Goal: Information Seeking & Learning: Learn about a topic

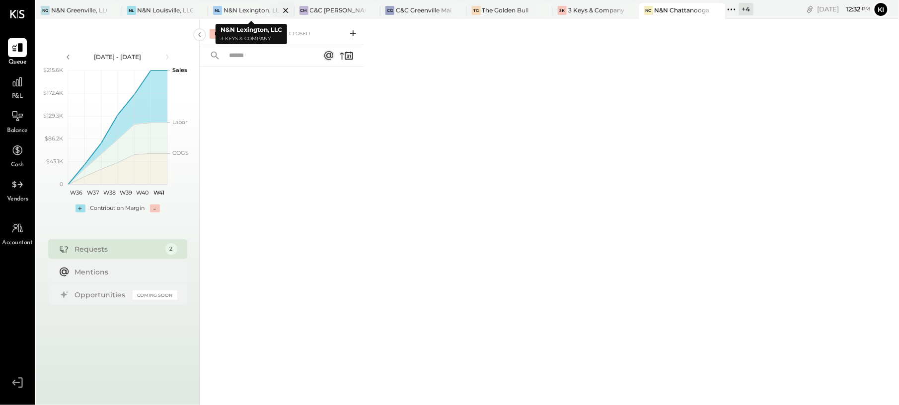
click at [237, 12] on div "N&N Lexington, LLC" at bounding box center [251, 10] width 56 height 8
click at [265, 30] on div "For Client" at bounding box center [262, 34] width 40 height 10
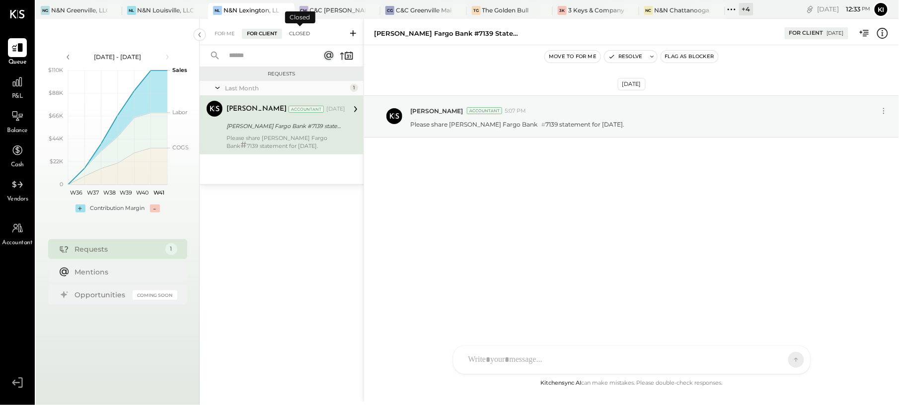
click at [306, 34] on div "Closed" at bounding box center [299, 34] width 31 height 10
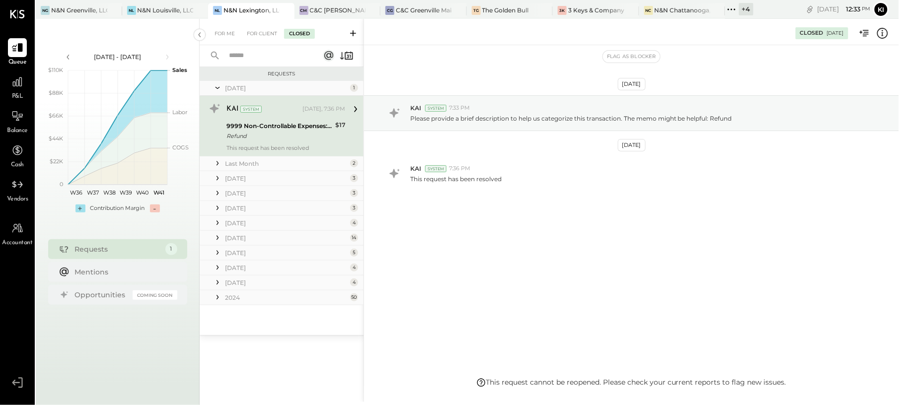
click at [288, 138] on div "Refund" at bounding box center [279, 136] width 106 height 10
click at [290, 167] on div "Last Month" at bounding box center [286, 163] width 123 height 8
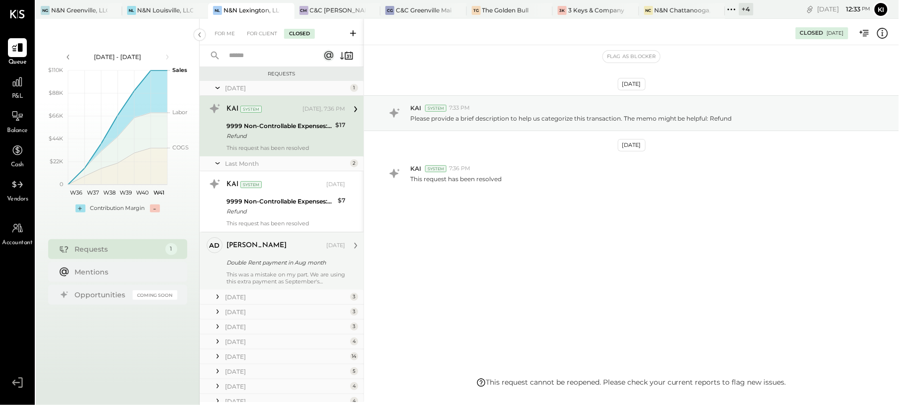
click at [304, 263] on div "Double Rent payment in Aug month" at bounding box center [284, 263] width 116 height 10
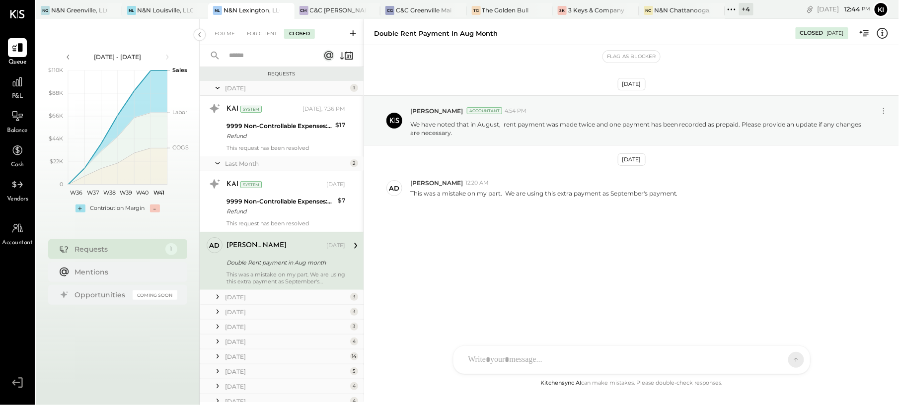
click at [515, 248] on div "[DATE] [PERSON_NAME] Accountant 4:54 PM We have noted that in August, rent paym…" at bounding box center [631, 175] width 535 height 210
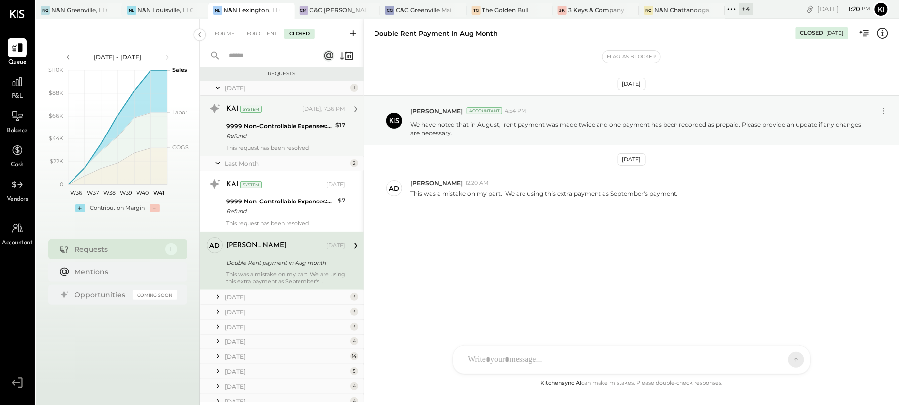
click at [304, 135] on div "Refund" at bounding box center [279, 136] width 106 height 10
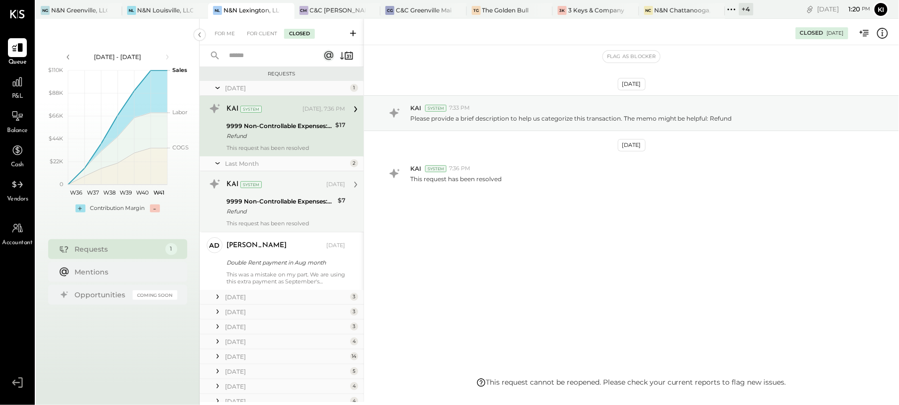
click at [299, 191] on div "KAI System [DATE]" at bounding box center [285, 185] width 119 height 14
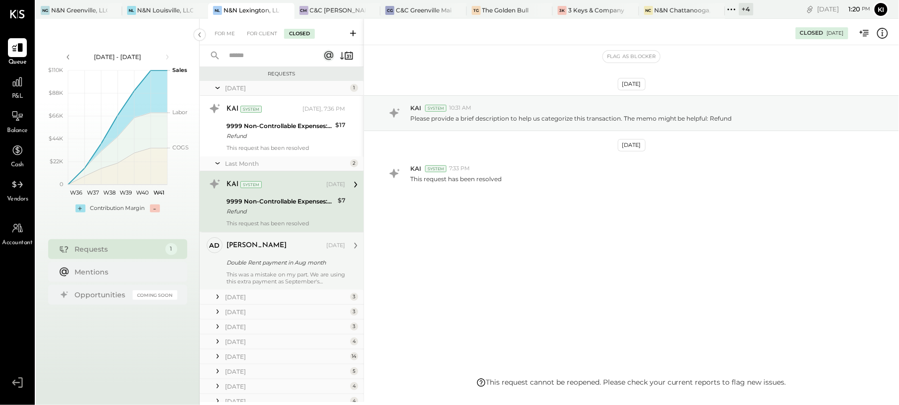
click at [296, 275] on div "This was a mistake on my part. We are using this extra payment as September's p…" at bounding box center [285, 278] width 119 height 14
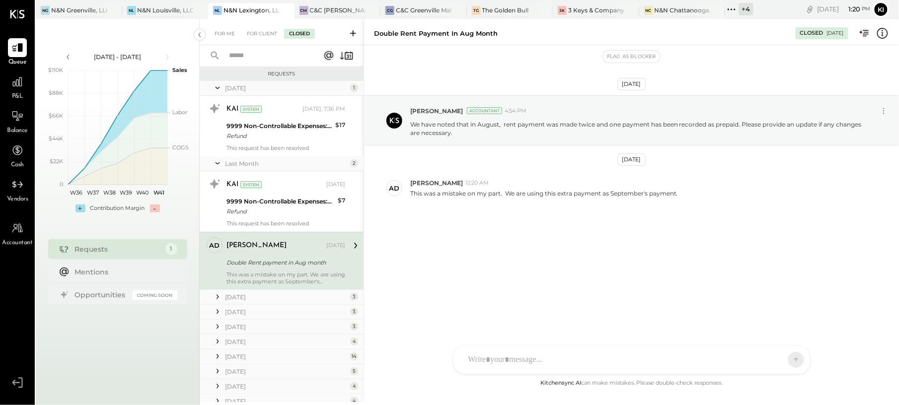
click at [289, 298] on div "[DATE]" at bounding box center [286, 297] width 123 height 8
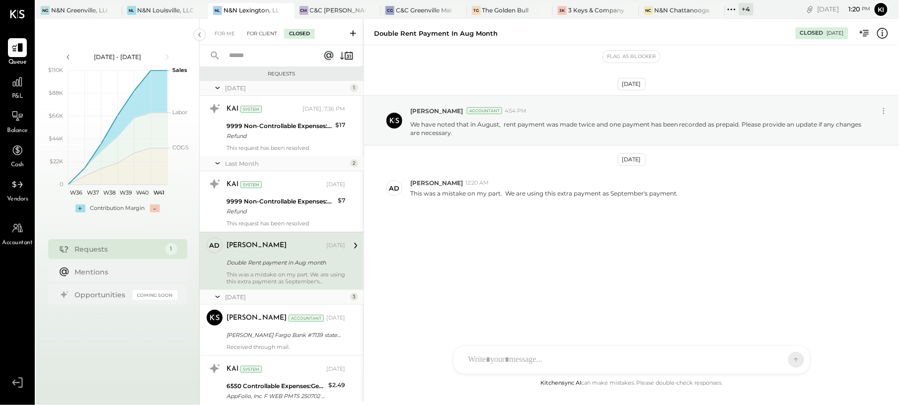
click at [259, 32] on div "For Client" at bounding box center [262, 34] width 40 height 10
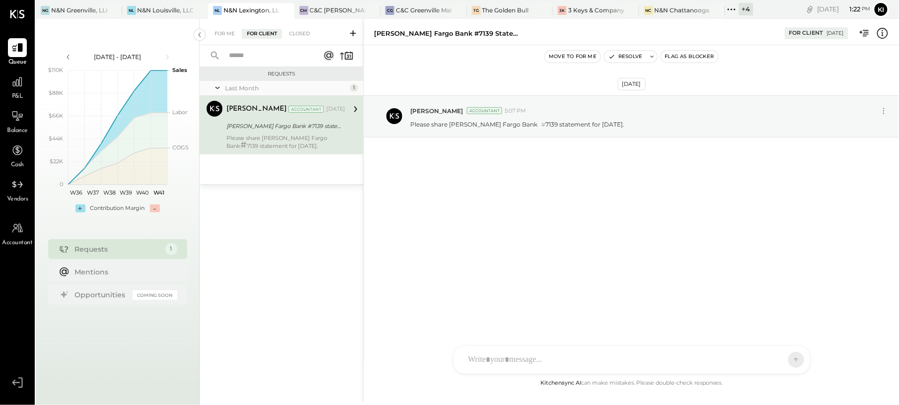
click at [352, 34] on icon at bounding box center [353, 33] width 10 height 10
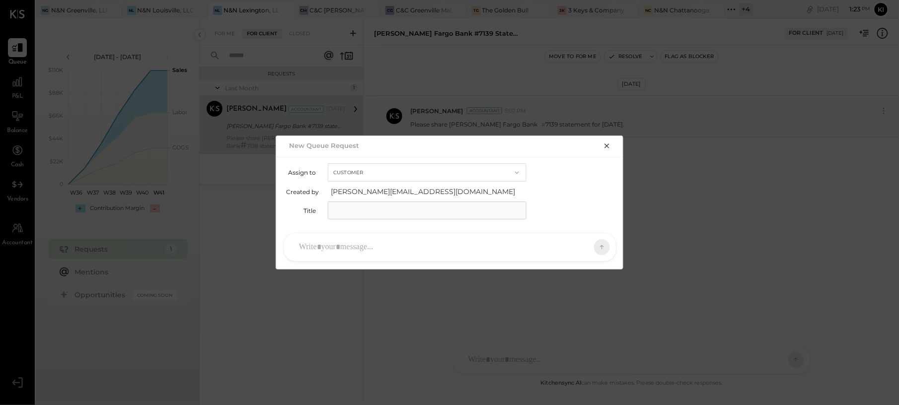
drag, startPoint x: 448, startPoint y: 223, endPoint x: 453, endPoint y: 223, distance: 5.5
click at [448, 223] on div "Assign to Customer Created by [PERSON_NAME][EMAIL_ADDRESS][DOMAIN_NAME] Title" at bounding box center [449, 191] width 347 height 69
click at [465, 214] on input "text" at bounding box center [427, 211] width 199 height 18
paste input "**********"
click at [483, 210] on input "**********" at bounding box center [427, 211] width 199 height 18
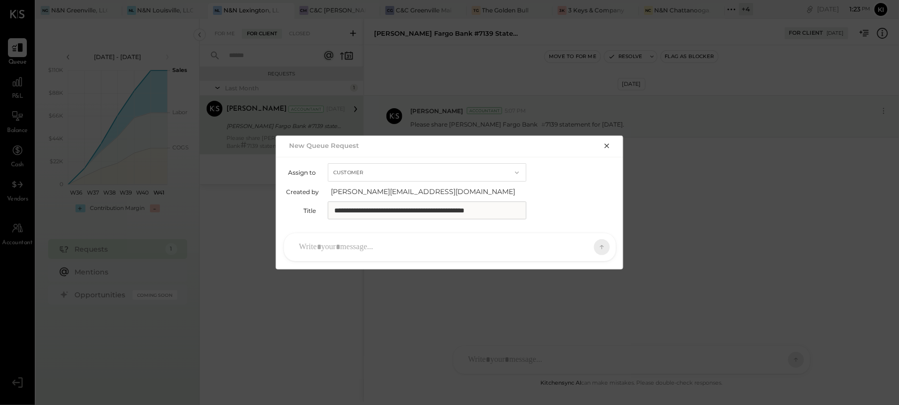
type input "**********"
click at [436, 249] on div at bounding box center [441, 247] width 294 height 22
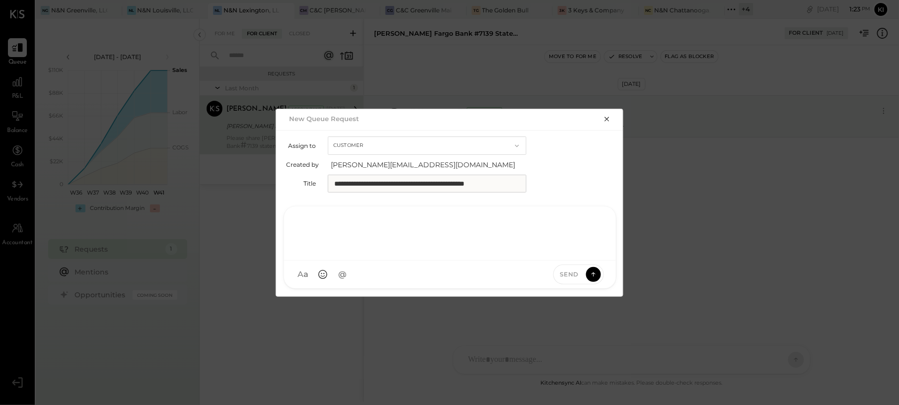
paste div
click at [521, 223] on div "**********" at bounding box center [449, 232] width 311 height 40
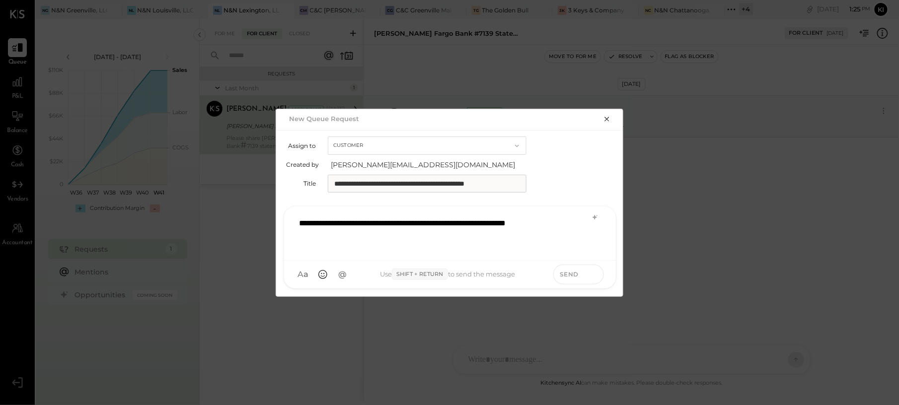
click at [588, 273] on button at bounding box center [593, 274] width 15 height 15
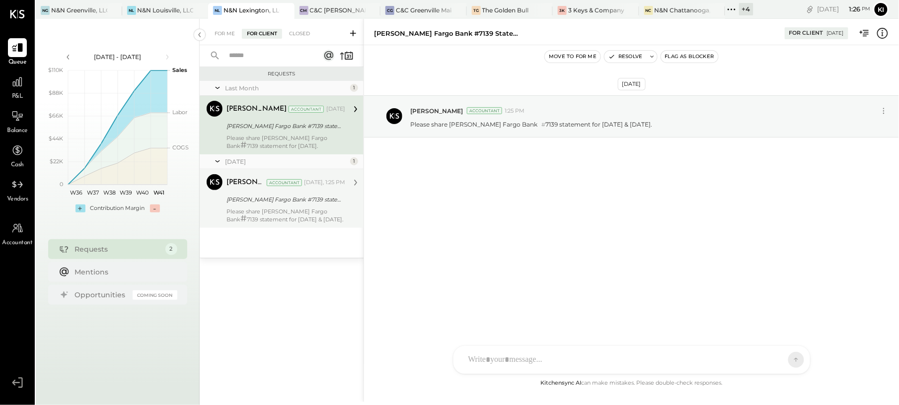
click at [303, 227] on div "[PERSON_NAME] Accountant [PERSON_NAME] Accountant [DATE], 1:25 PM [PERSON_NAME]…" at bounding box center [282, 198] width 164 height 59
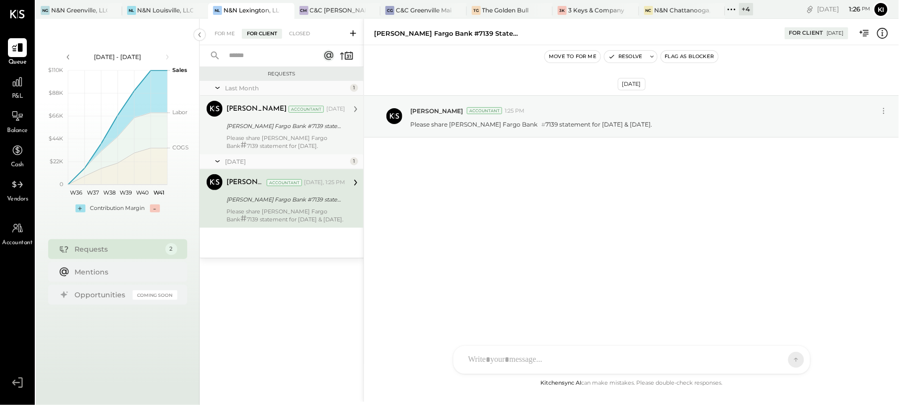
click at [288, 138] on div "Please share [PERSON_NAME] Fargo Bank # 7139 statement for [DATE]." at bounding box center [285, 142] width 119 height 15
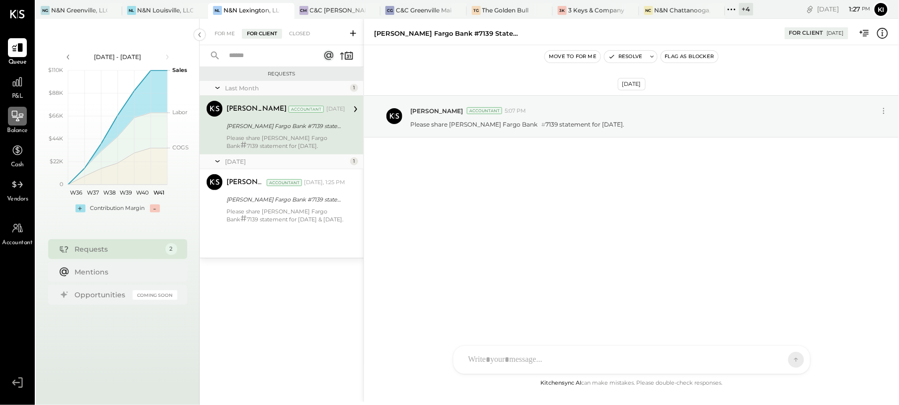
click at [18, 114] on icon at bounding box center [17, 116] width 13 height 13
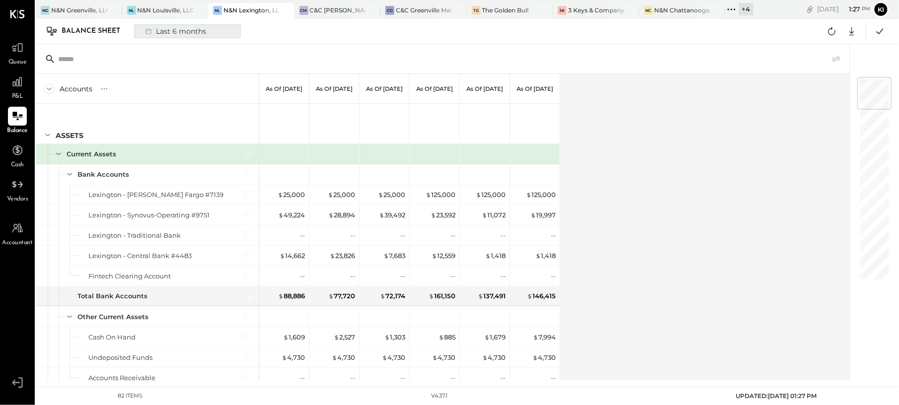
click at [138, 33] on button "Last 6 months" at bounding box center [187, 31] width 107 height 14
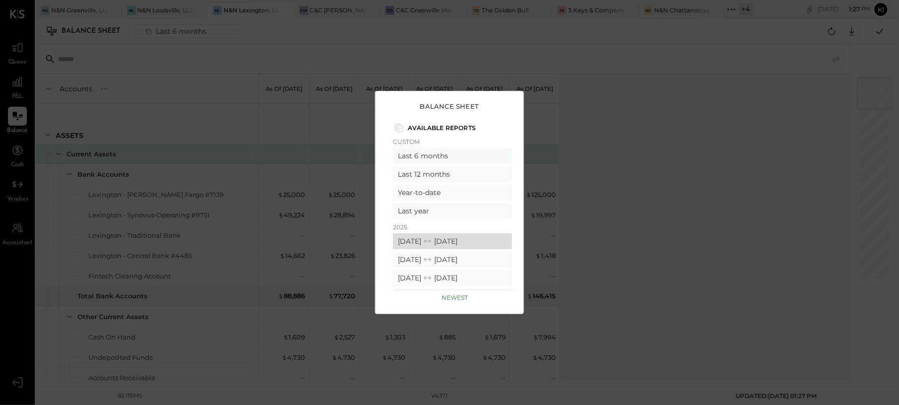
click at [428, 245] on div "[DATE] [DATE]" at bounding box center [452, 241] width 119 height 16
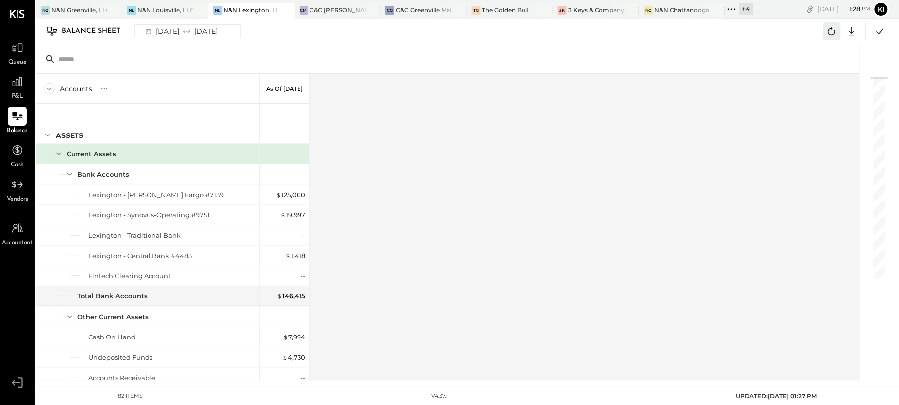
click at [838, 38] on button at bounding box center [832, 31] width 18 height 18
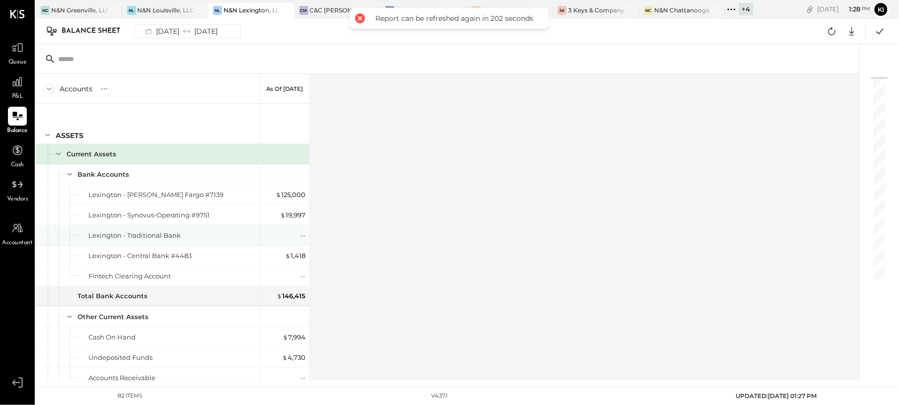
scroll to position [66, 0]
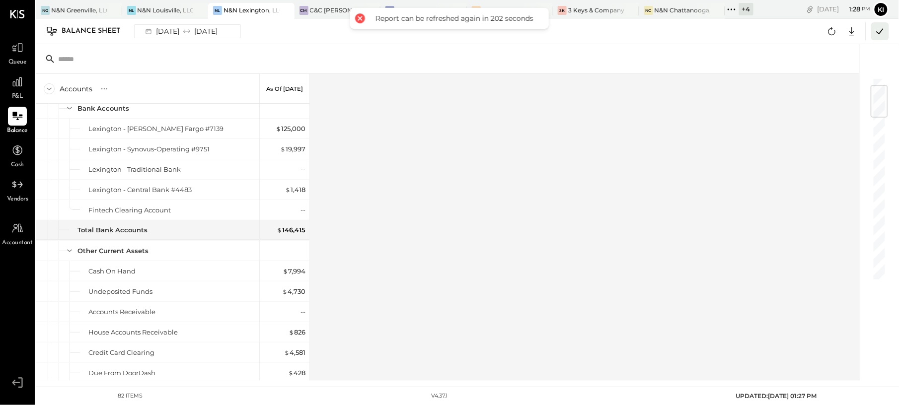
click at [887, 32] on button at bounding box center [880, 31] width 18 height 18
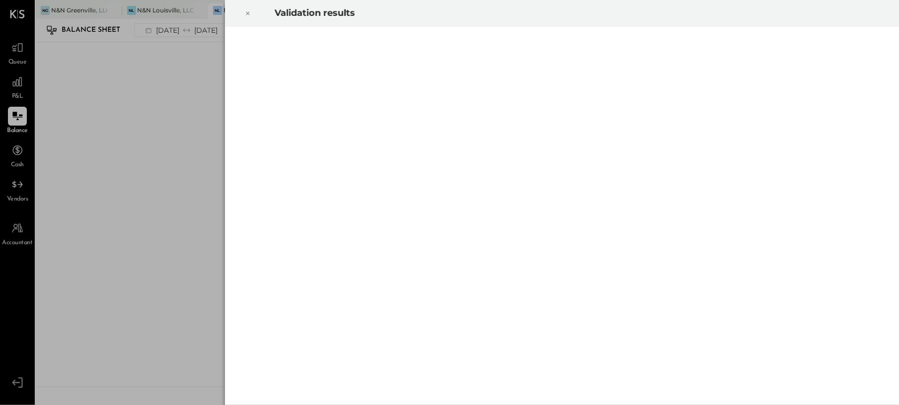
click at [249, 14] on icon at bounding box center [248, 13] width 6 height 12
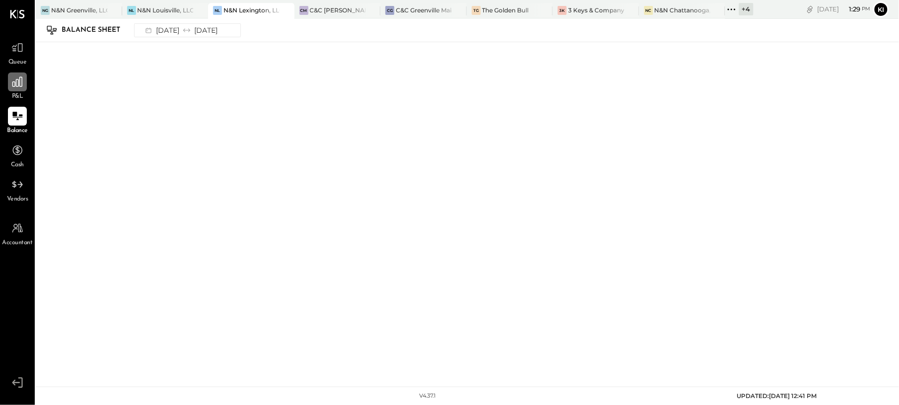
click at [12, 80] on icon at bounding box center [17, 81] width 13 height 13
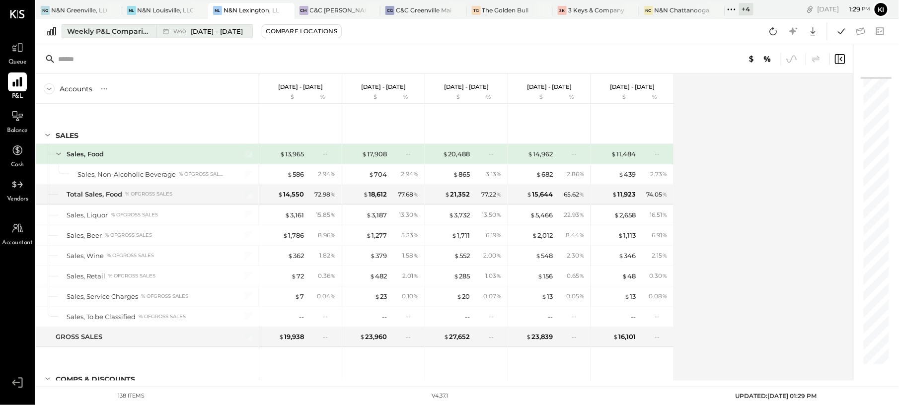
click at [116, 32] on div "Weekly P&L Comparison" at bounding box center [108, 31] width 83 height 10
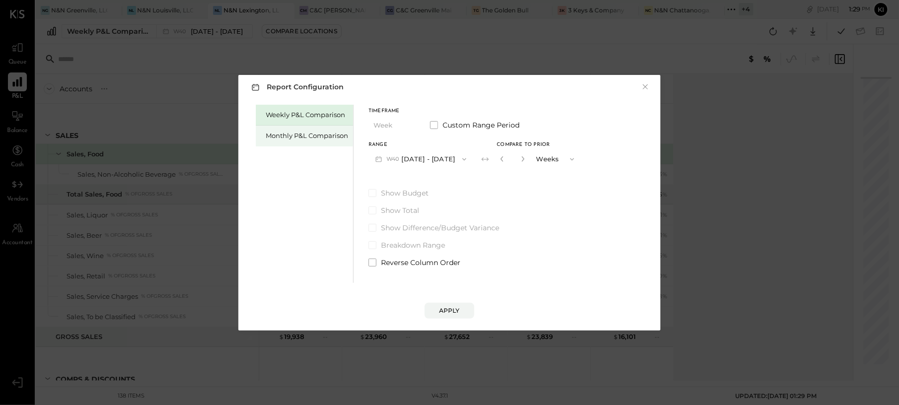
click at [322, 138] on div "Monthly P&L Comparison" at bounding box center [307, 135] width 82 height 9
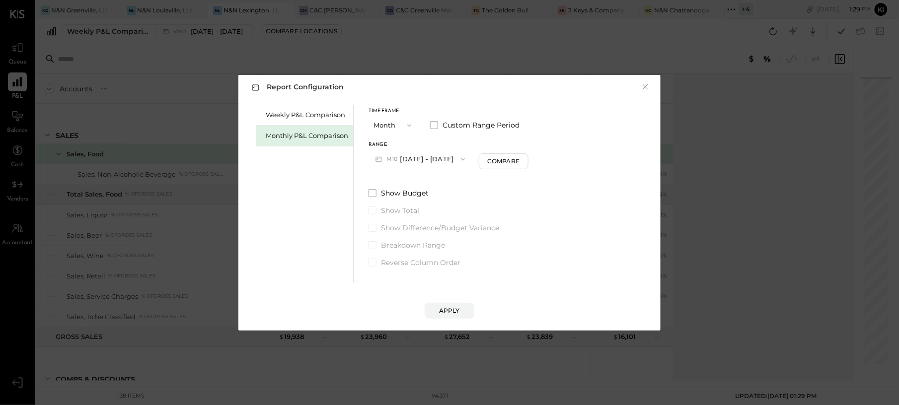
click at [433, 162] on button "M10 [DATE] - [DATE]" at bounding box center [419, 159] width 103 height 18
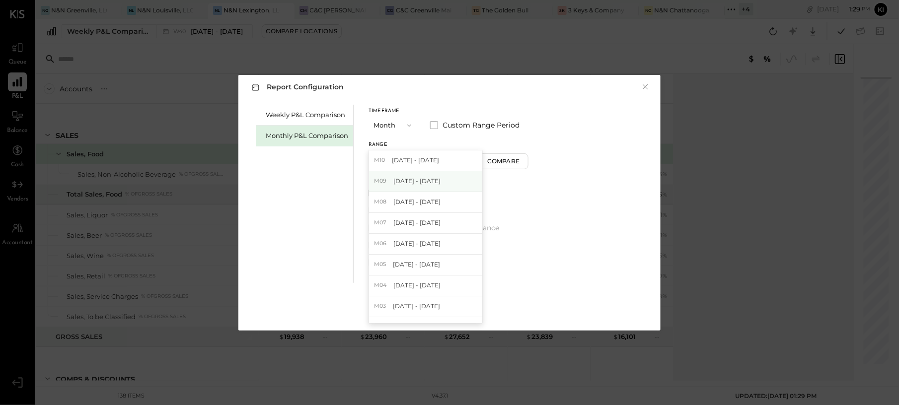
click at [418, 183] on span "[DATE] - [DATE]" at bounding box center [416, 181] width 47 height 8
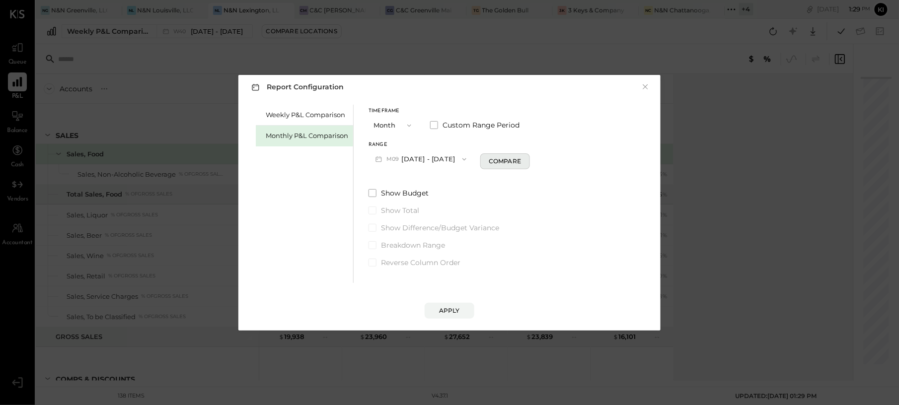
click at [502, 162] on div "Compare" at bounding box center [504, 161] width 32 height 8
click at [513, 160] on input "*" at bounding box center [512, 159] width 13 height 16
click at [520, 160] on icon "button" at bounding box center [523, 159] width 6 height 6
type input "*"
click at [455, 318] on button "Apply" at bounding box center [449, 311] width 50 height 16
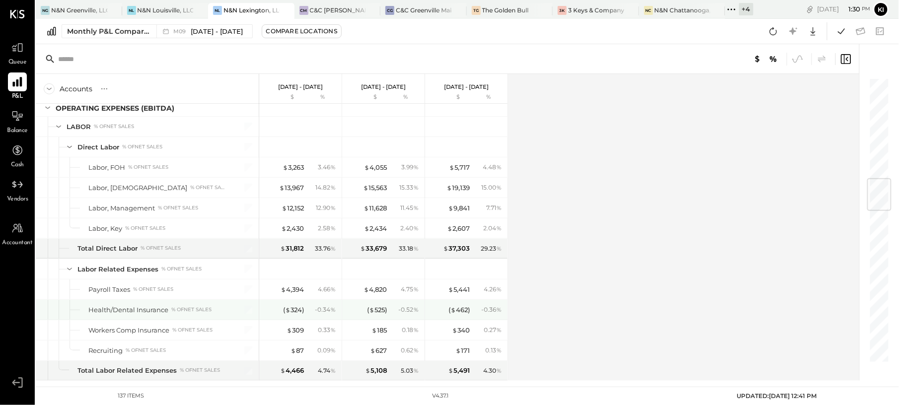
scroll to position [926, 0]
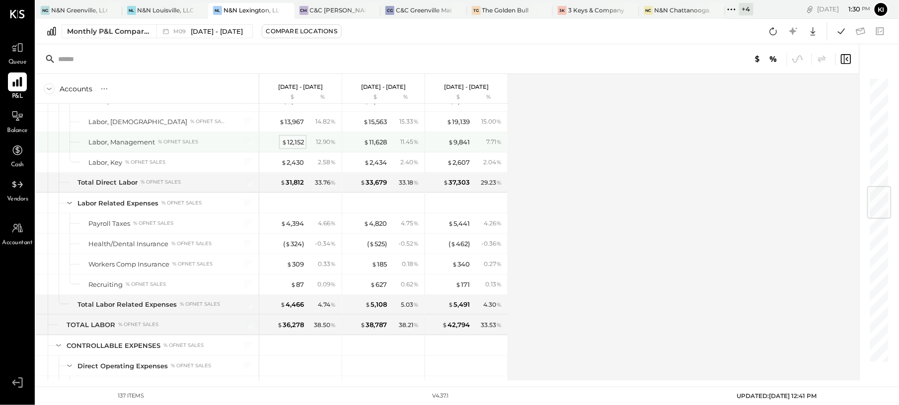
click at [300, 147] on div "$ 12,152" at bounding box center [292, 142] width 22 height 9
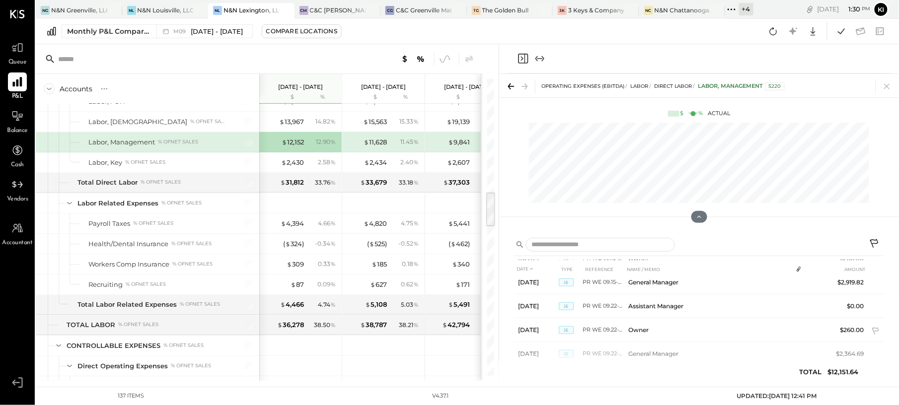
scroll to position [269, 0]
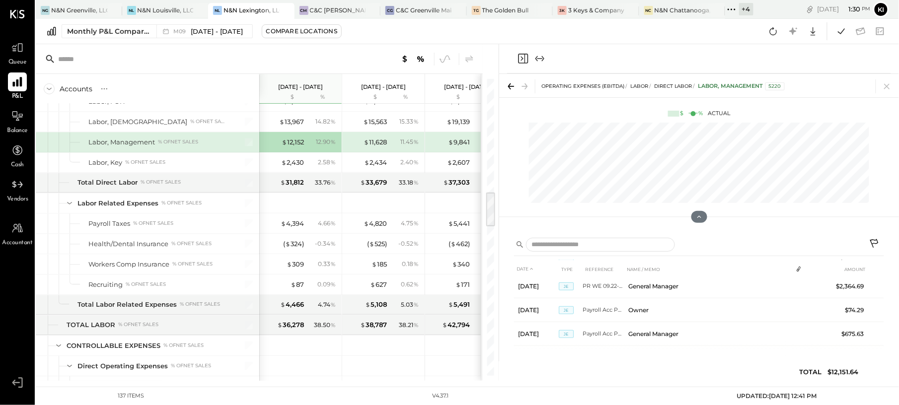
click at [892, 90] on icon at bounding box center [887, 86] width 14 height 14
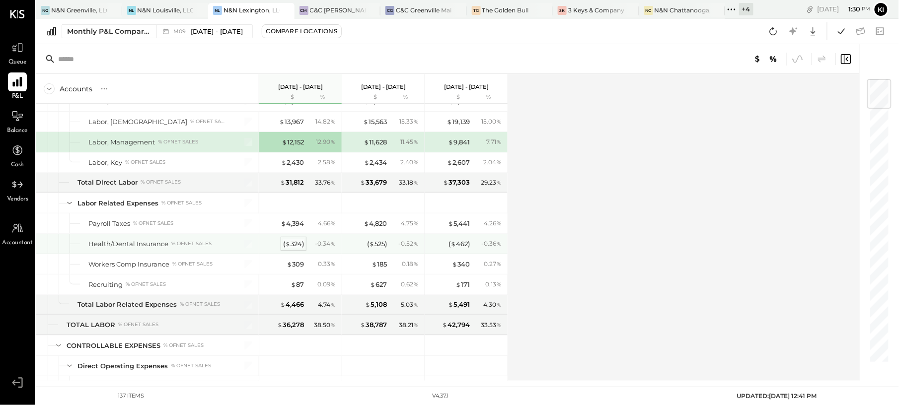
click at [294, 247] on div "( $ 324 )" at bounding box center [293, 243] width 21 height 9
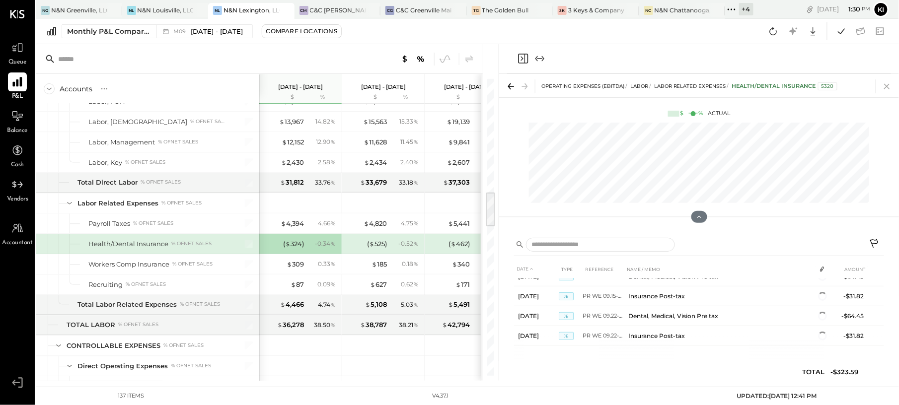
scroll to position [157, 0]
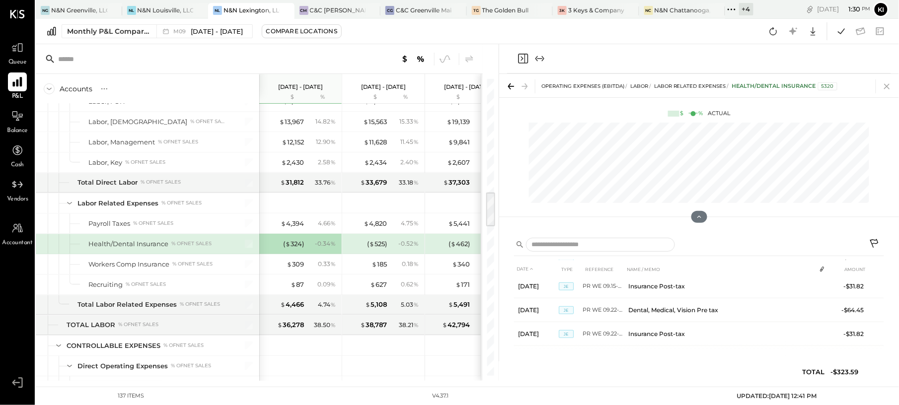
click at [888, 85] on icon at bounding box center [886, 86] width 5 height 5
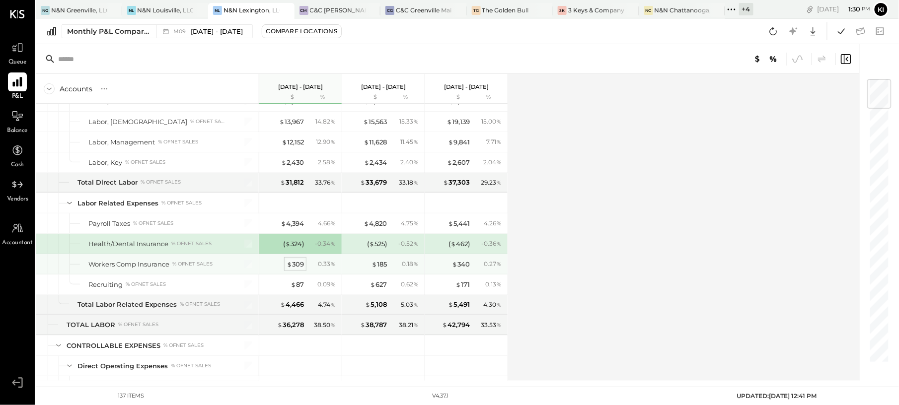
click at [294, 269] on div "$ 309" at bounding box center [294, 264] width 17 height 9
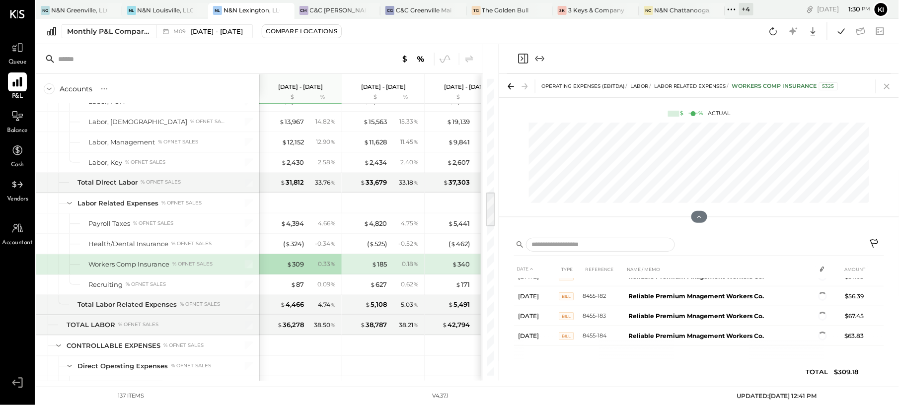
scroll to position [49, 0]
click at [892, 88] on icon at bounding box center [887, 86] width 14 height 14
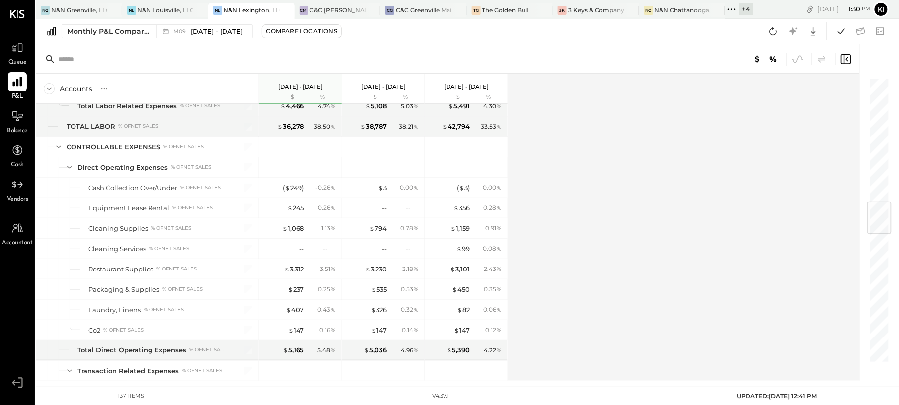
scroll to position [1059, 0]
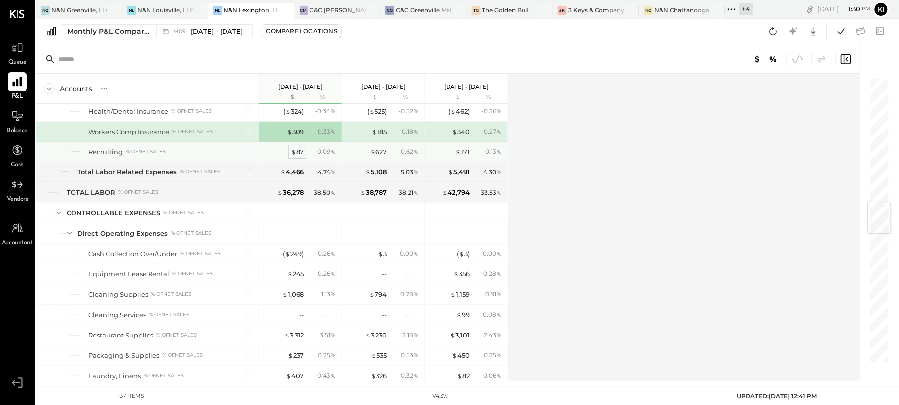
click at [300, 157] on div "$ 87" at bounding box center [296, 151] width 13 height 9
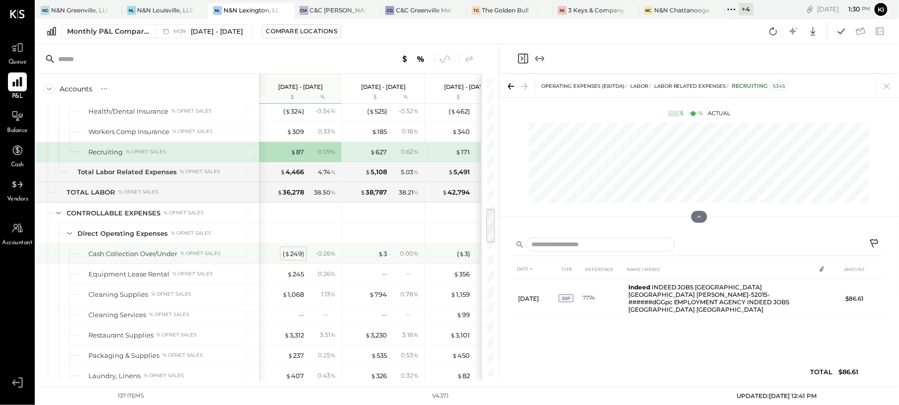
click at [294, 259] on div "( $ 249 )" at bounding box center [292, 253] width 21 height 9
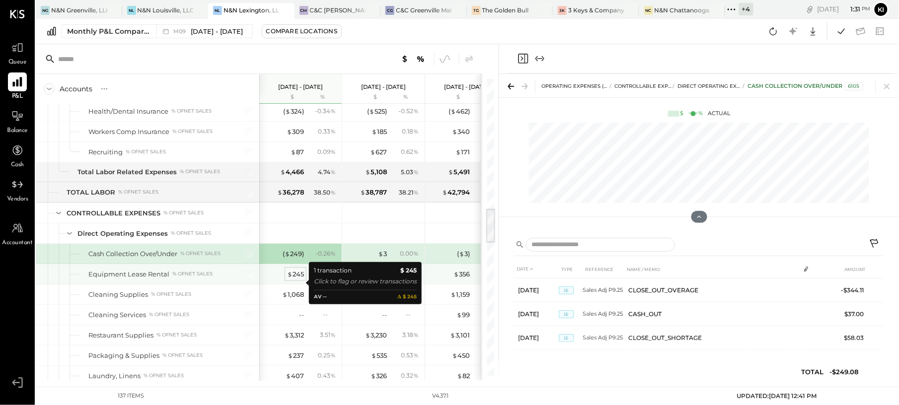
click at [292, 279] on div "$ 245" at bounding box center [295, 274] width 17 height 9
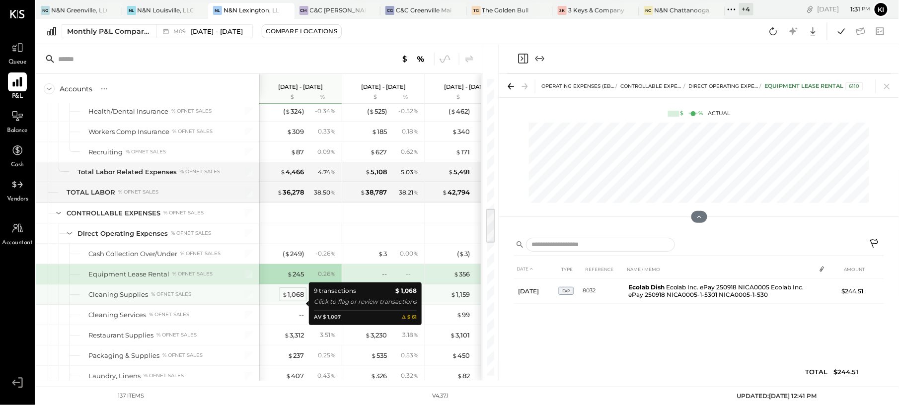
click at [294, 299] on div "$ 1,068" at bounding box center [293, 294] width 22 height 9
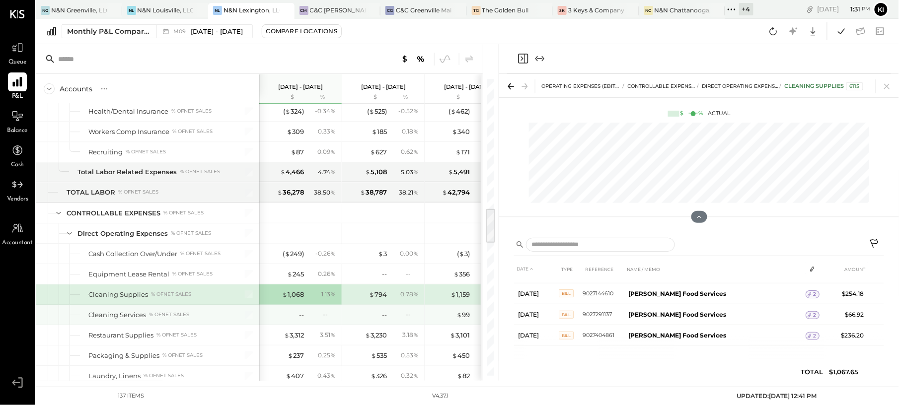
scroll to position [1125, 0]
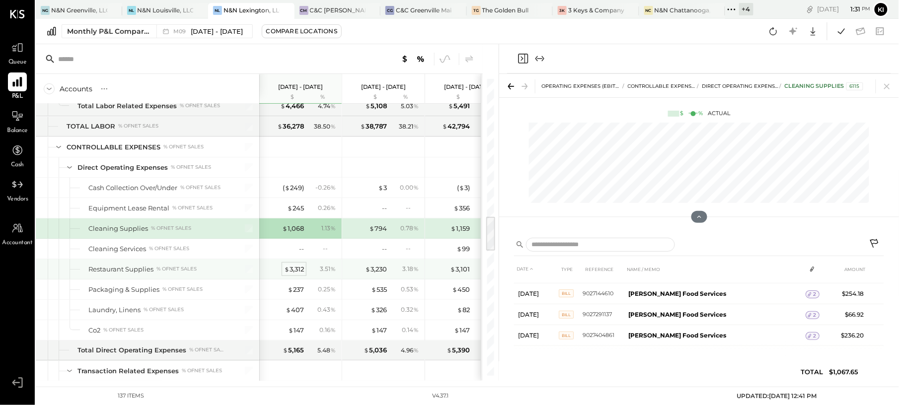
click at [294, 274] on div "$ 3,312" at bounding box center [294, 269] width 20 height 9
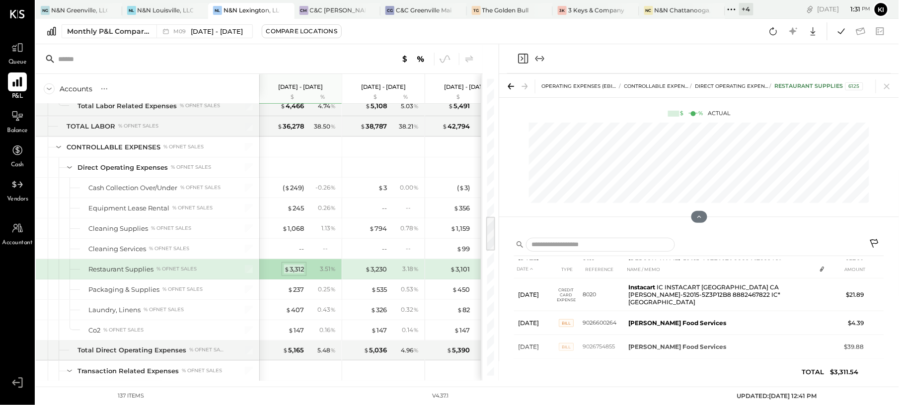
scroll to position [159, 0]
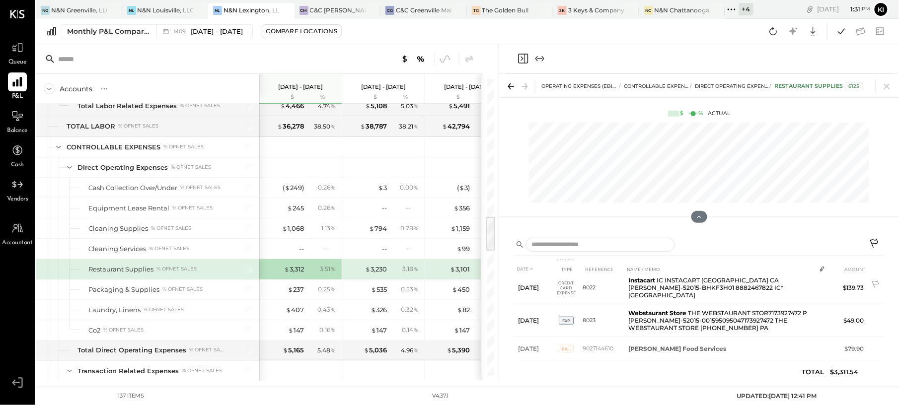
scroll to position [521, 0]
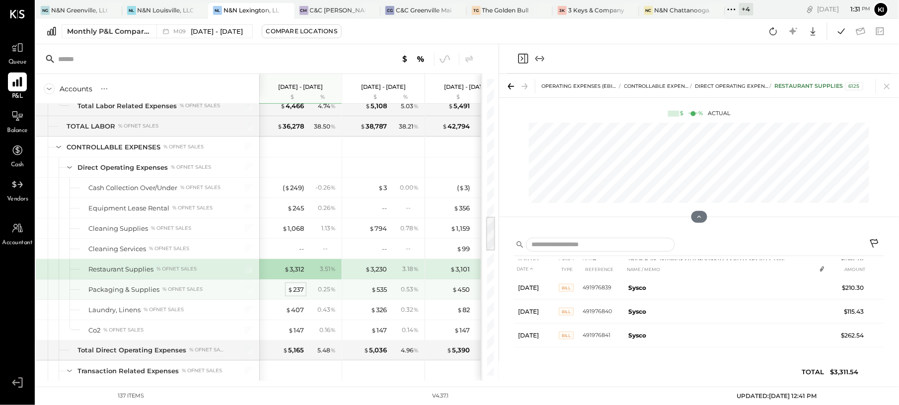
click at [300, 294] on div "$ 237" at bounding box center [295, 289] width 16 height 9
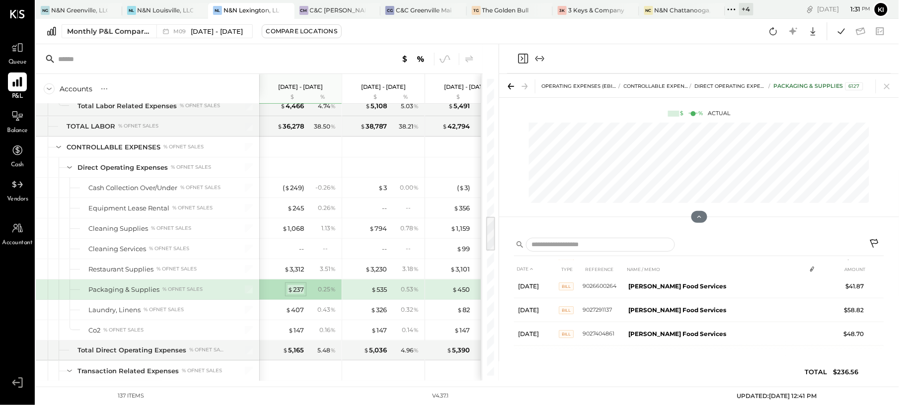
scroll to position [28, 0]
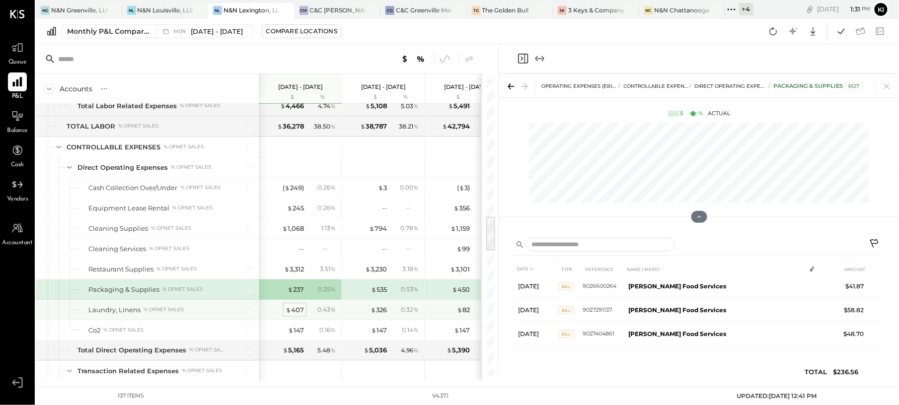
click at [294, 315] on div "$ 407" at bounding box center [294, 309] width 18 height 9
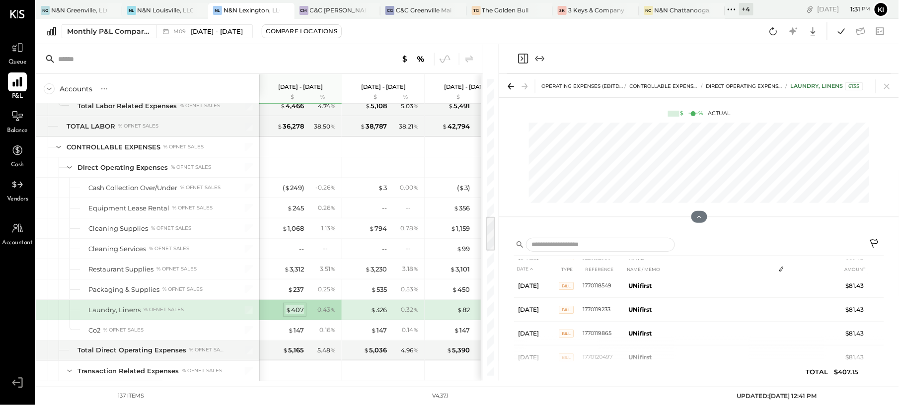
scroll to position [52, 0]
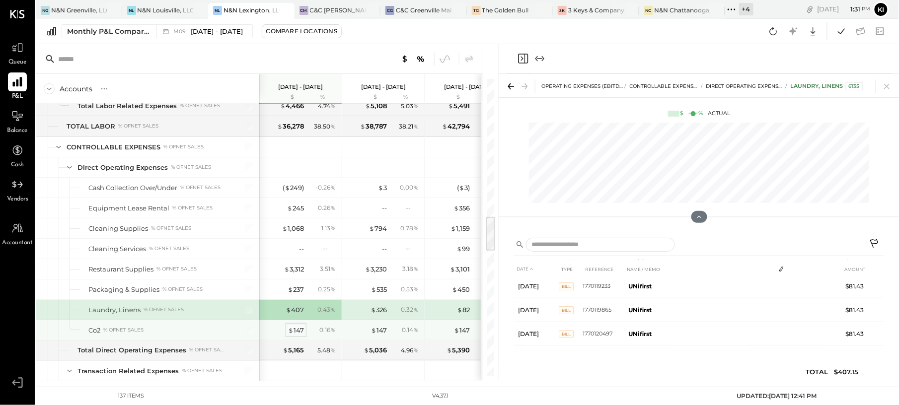
click at [290, 334] on span "$" at bounding box center [290, 330] width 5 height 8
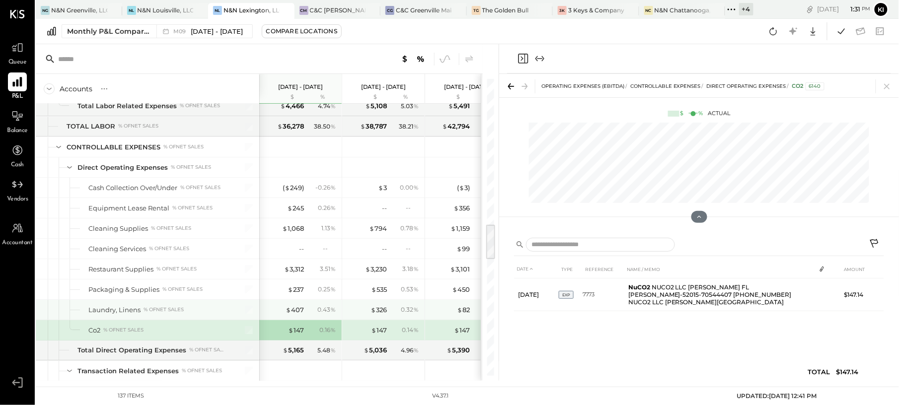
scroll to position [1257, 0]
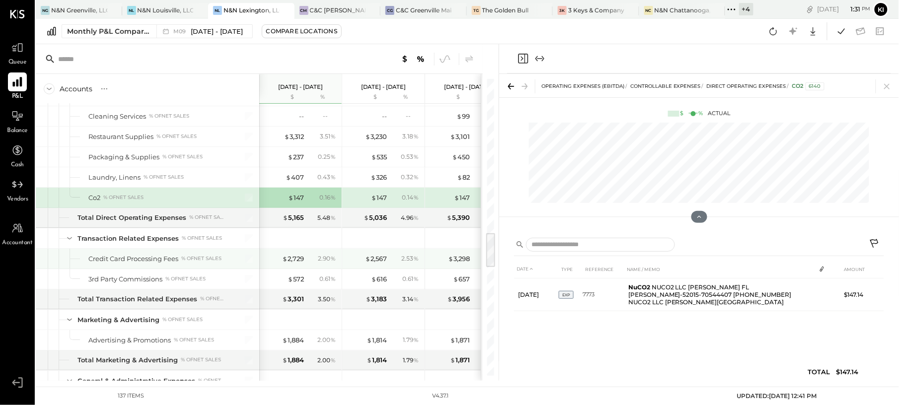
click at [294, 269] on div "$ 2,729 2.90 %" at bounding box center [301, 259] width 74 height 20
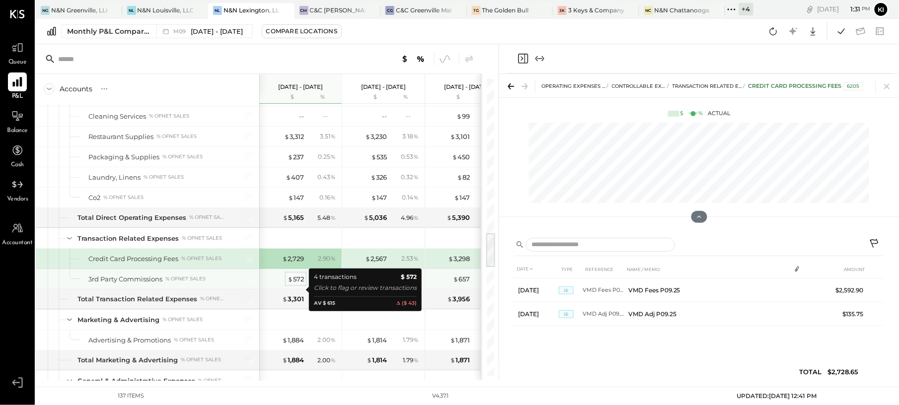
click at [294, 284] on div "$ 572" at bounding box center [295, 279] width 16 height 9
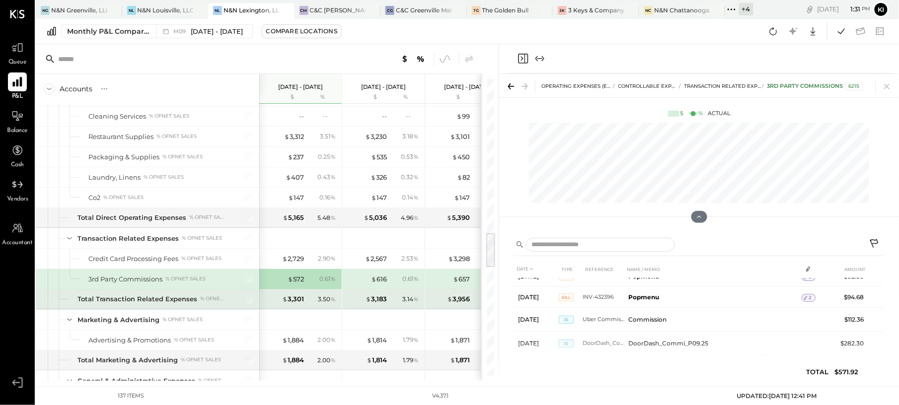
scroll to position [1323, 0]
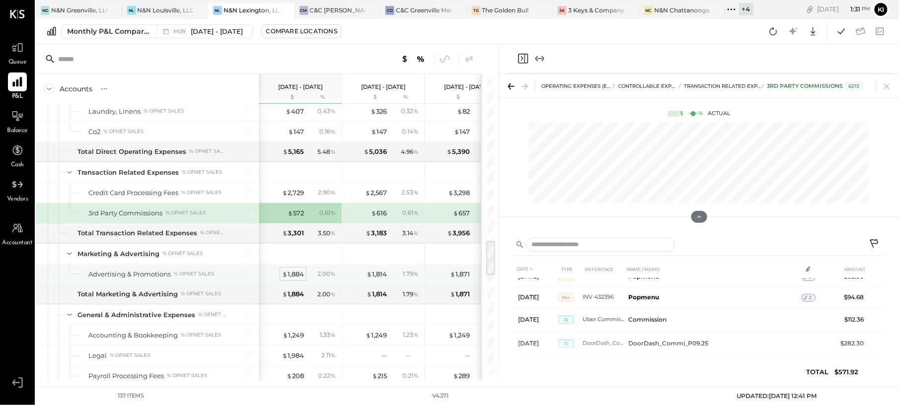
click at [298, 279] on div "$ 1,884" at bounding box center [293, 274] width 22 height 9
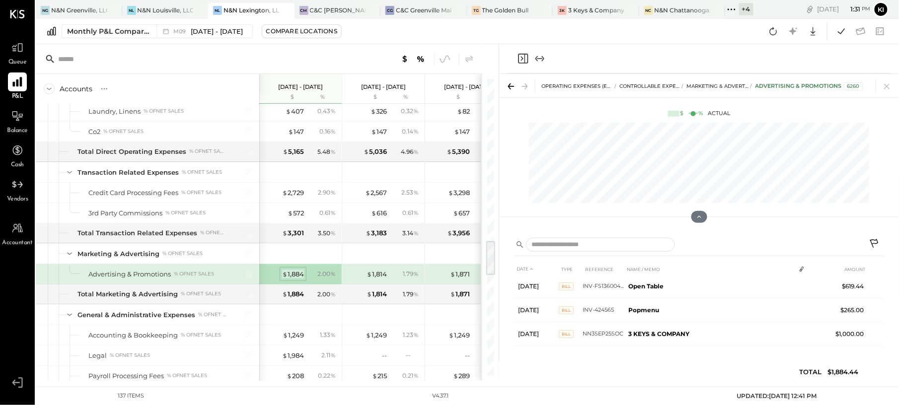
scroll to position [4, 0]
click at [376, 279] on div "$ 1,814" at bounding box center [376, 274] width 20 height 9
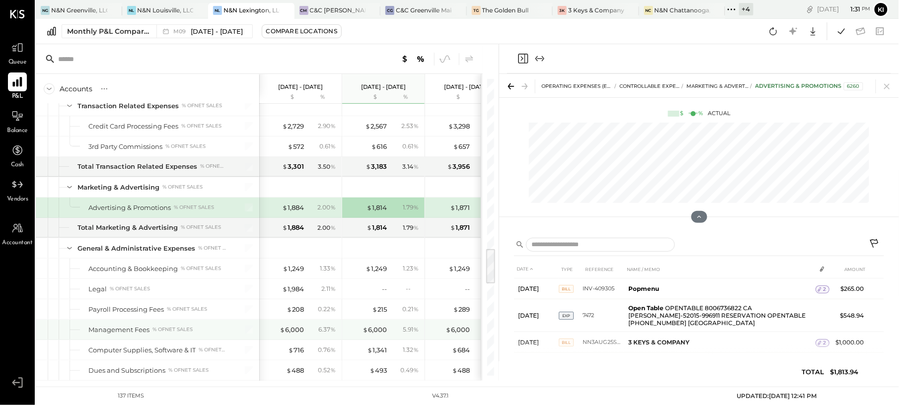
scroll to position [1456, 0]
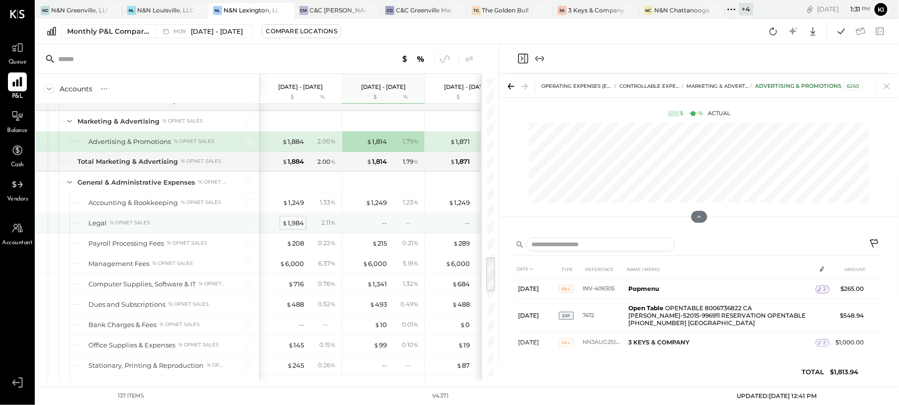
click at [290, 228] on div "$ 1,984" at bounding box center [293, 222] width 22 height 9
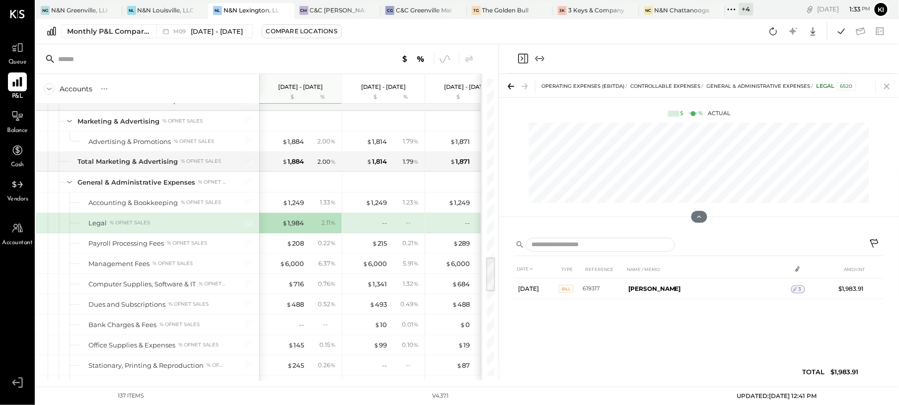
click at [889, 89] on icon at bounding box center [887, 86] width 14 height 14
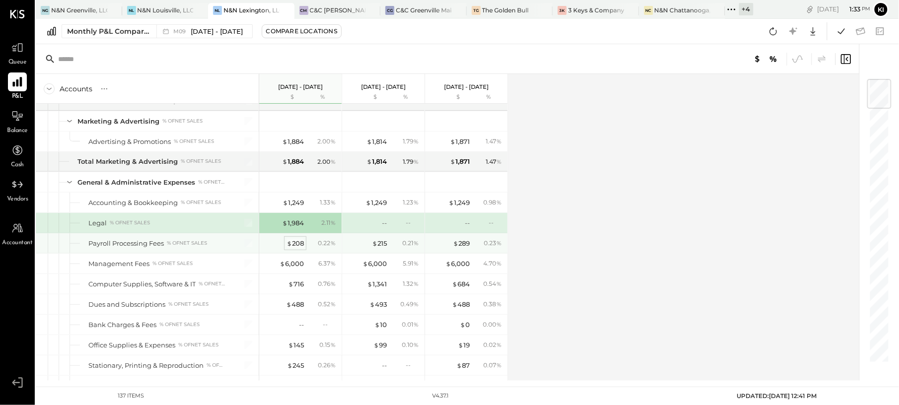
click at [298, 248] on div "$ 208" at bounding box center [294, 243] width 17 height 9
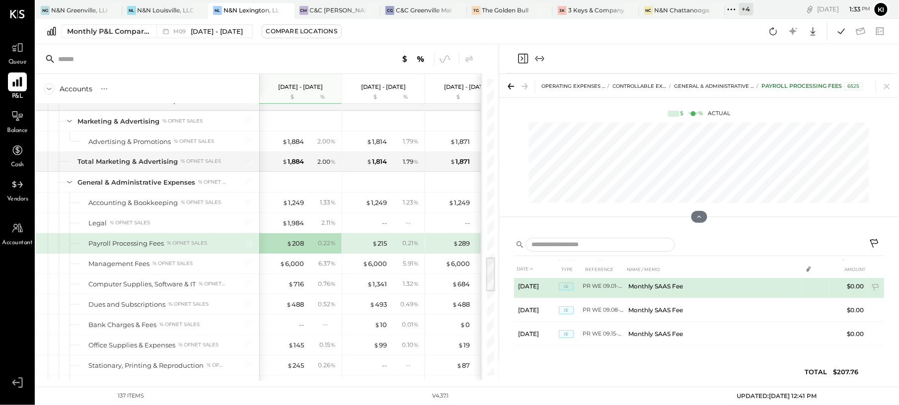
scroll to position [28, 0]
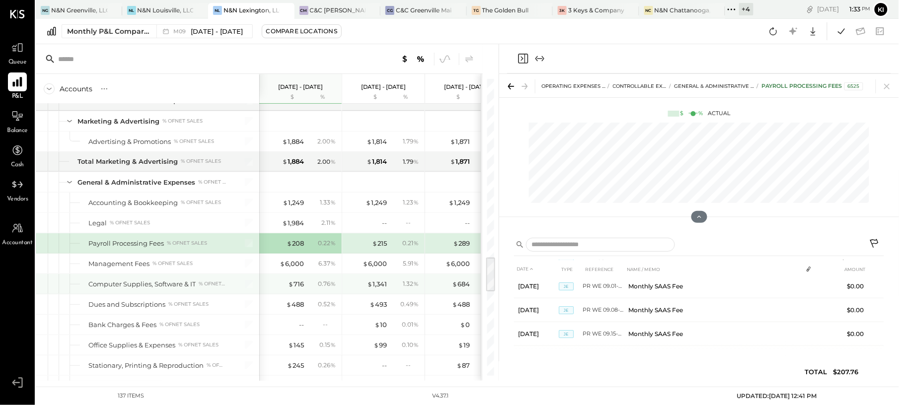
click at [287, 289] on div "$ 716" at bounding box center [284, 283] width 40 height 9
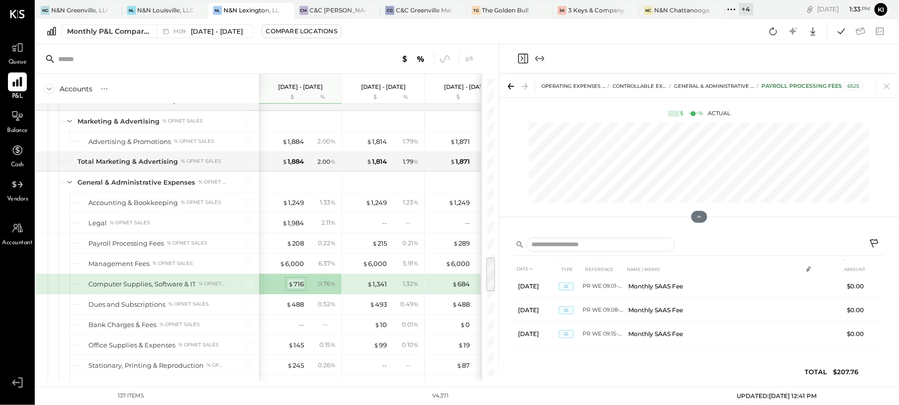
scroll to position [0, 0]
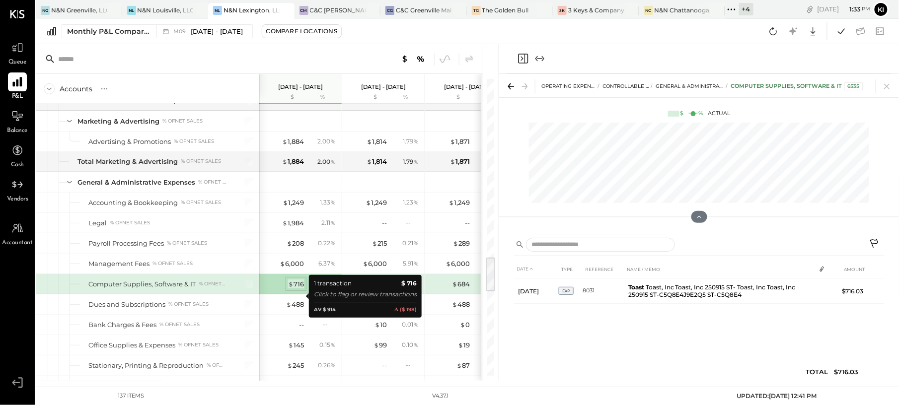
click at [296, 289] on div "$ 716" at bounding box center [296, 283] width 16 height 9
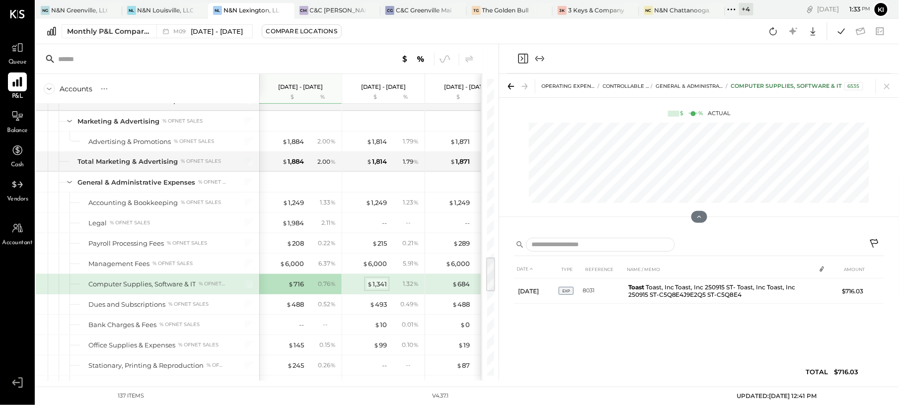
click at [378, 289] on div "$ 1,341" at bounding box center [377, 283] width 20 height 9
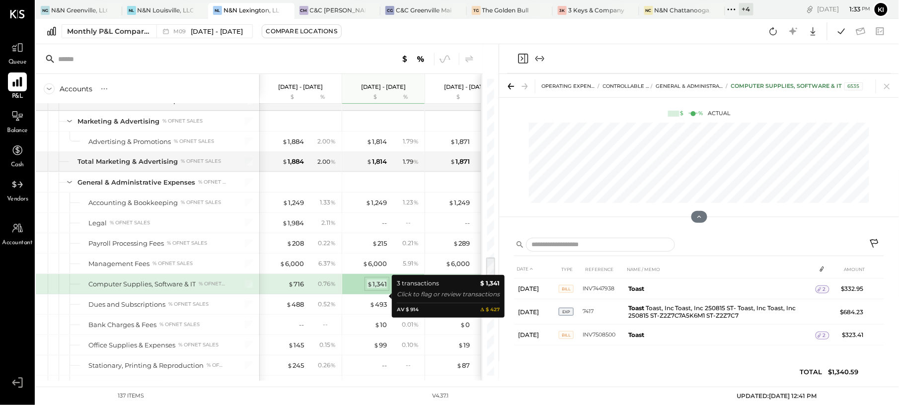
click at [378, 289] on div "$ 1,341" at bounding box center [377, 283] width 20 height 9
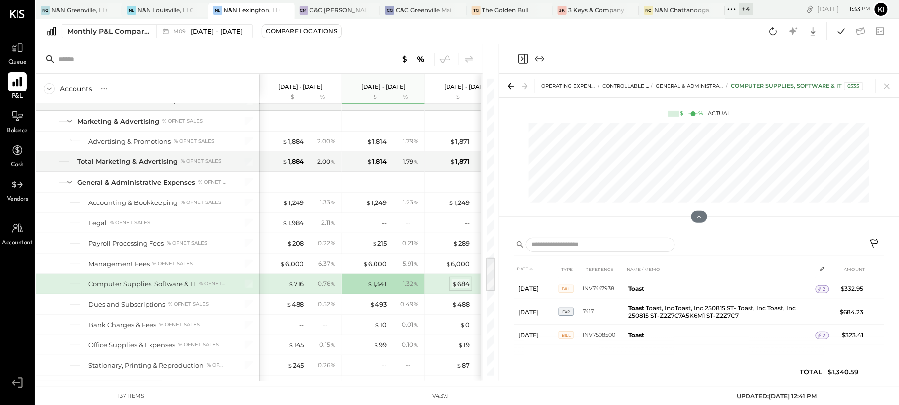
click at [459, 289] on div "$ 684" at bounding box center [461, 283] width 18 height 9
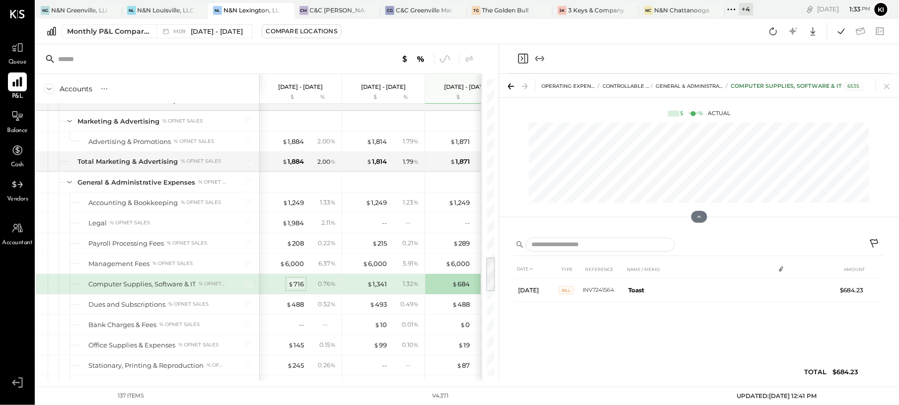
click at [290, 288] on span "$" at bounding box center [290, 284] width 5 height 8
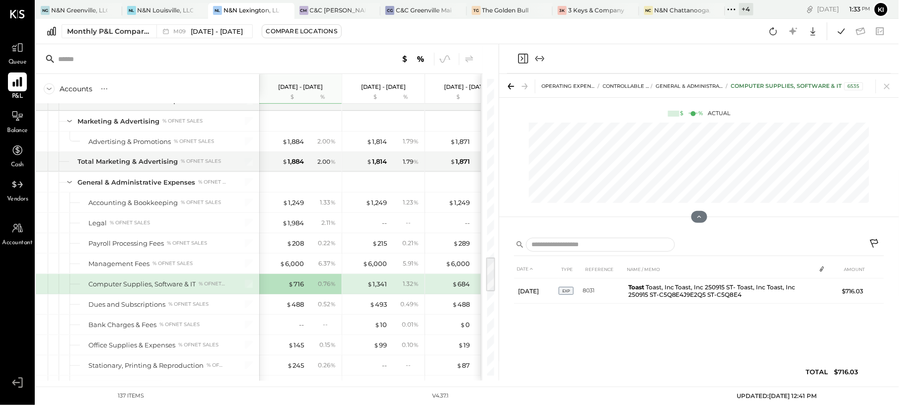
click at [391, 288] on div "1.32 %" at bounding box center [405, 283] width 32 height 9
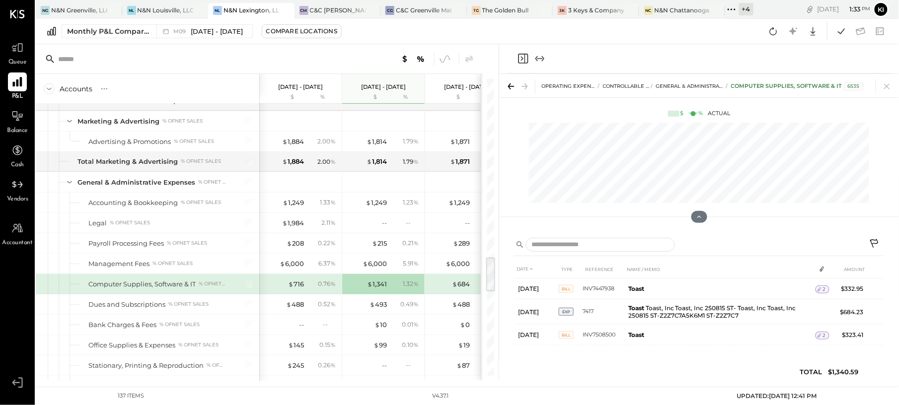
scroll to position [1522, 0]
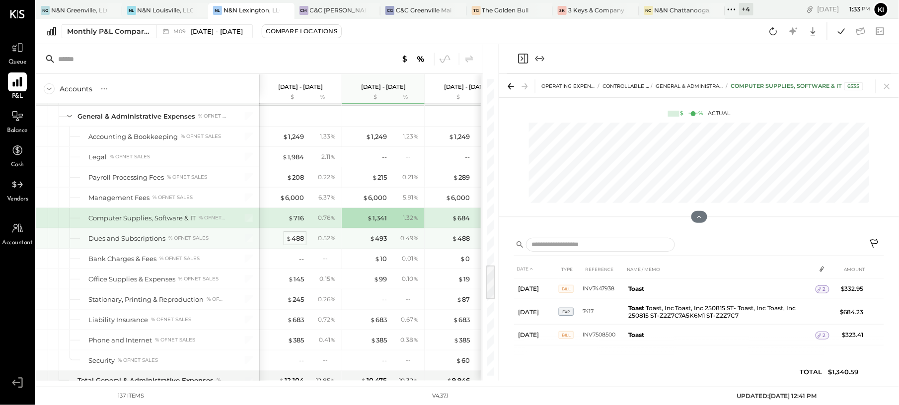
click at [294, 243] on div "$ 488" at bounding box center [295, 238] width 18 height 9
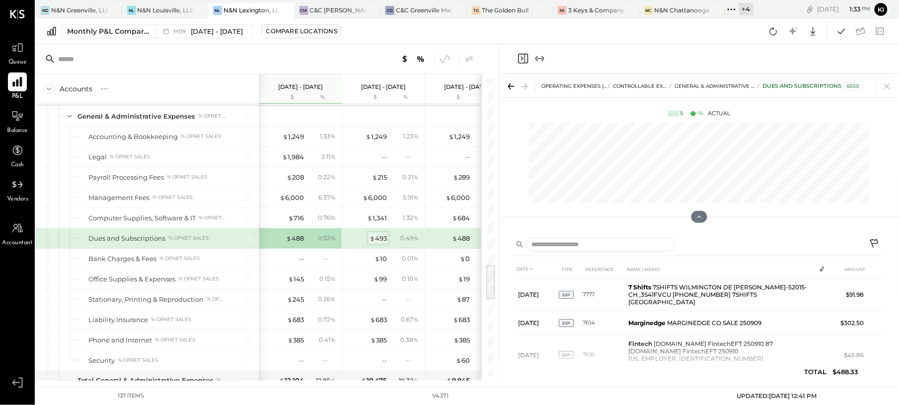
click at [377, 243] on div "$ 493" at bounding box center [377, 238] width 17 height 9
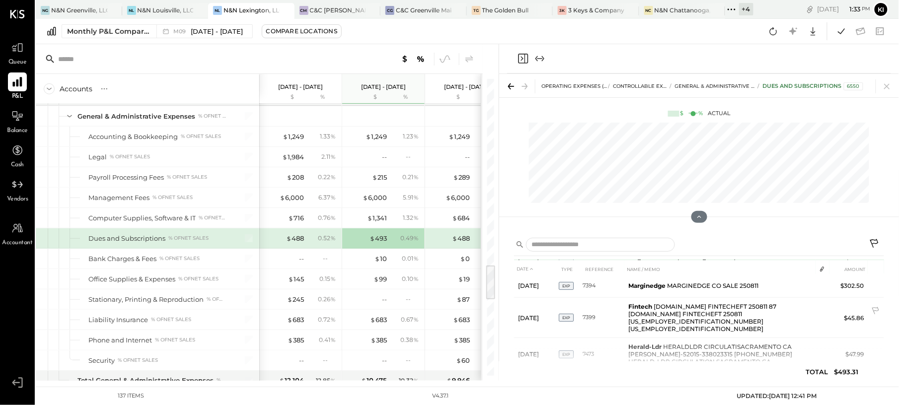
scroll to position [96, 0]
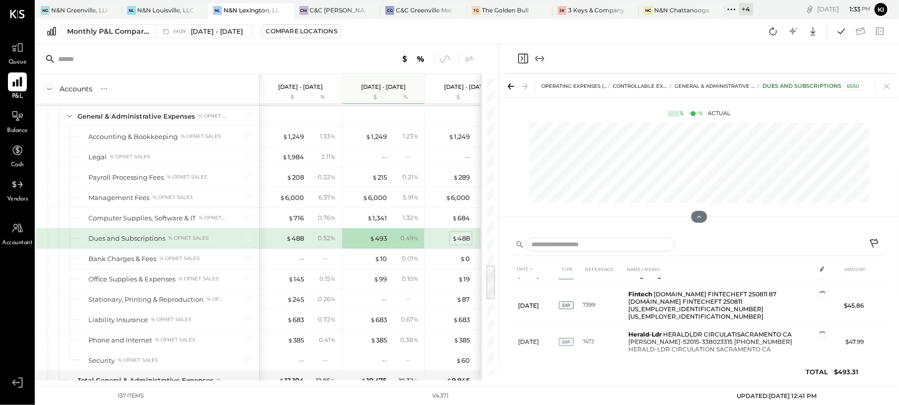
click at [461, 243] on div "$ 488" at bounding box center [461, 238] width 18 height 9
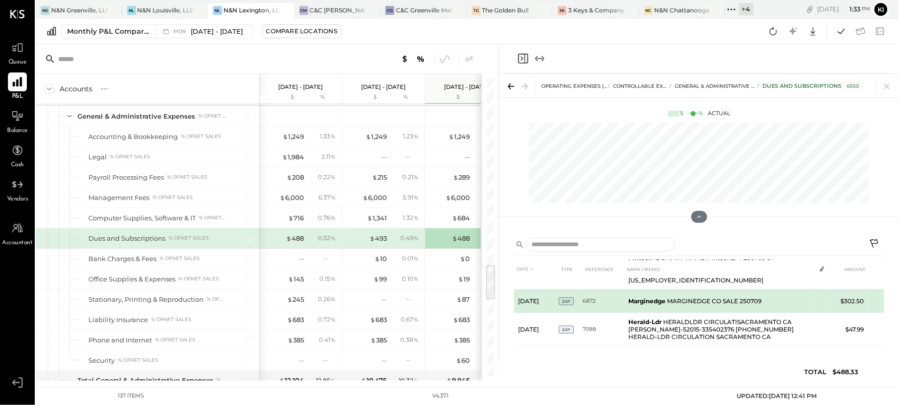
scroll to position [46, 0]
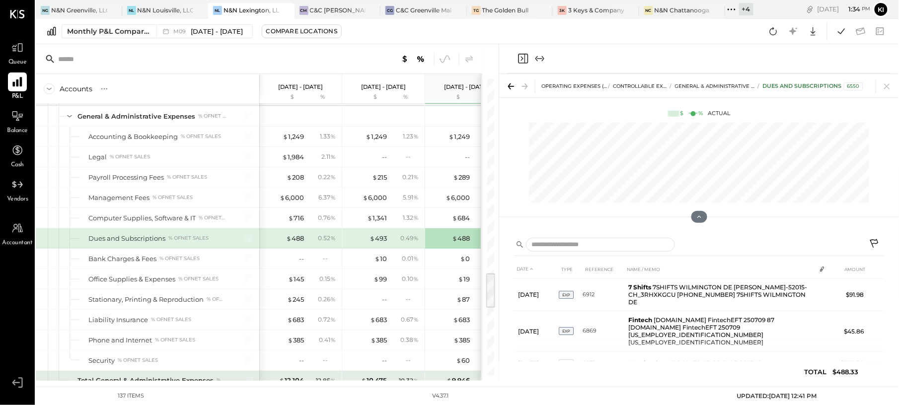
scroll to position [1589, 0]
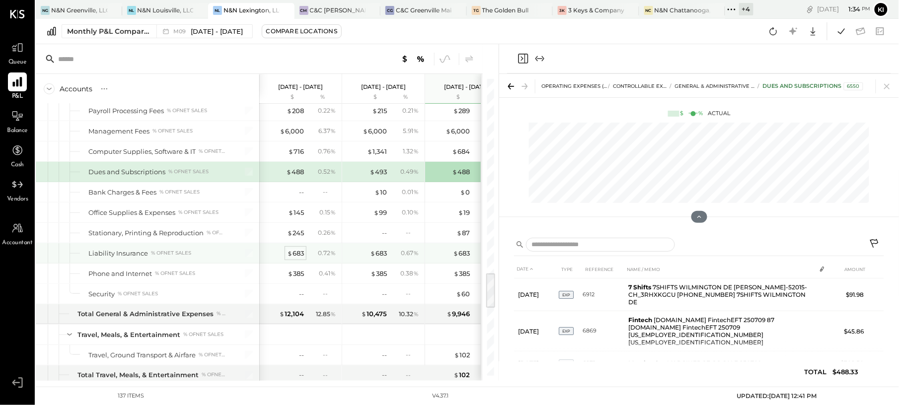
click at [299, 258] on div "$ 683" at bounding box center [295, 253] width 17 height 9
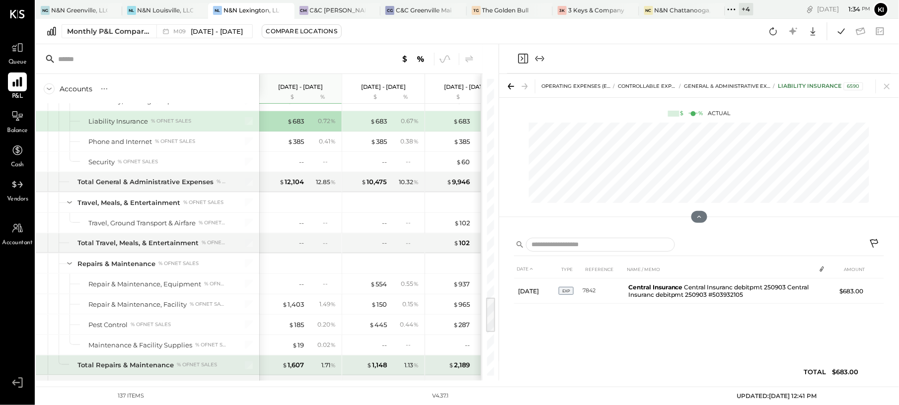
scroll to position [1787, 0]
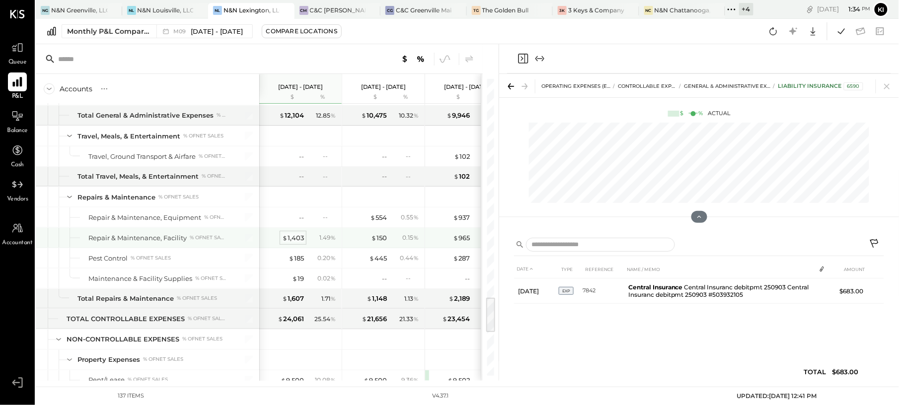
click at [296, 243] on div "$ 1,403" at bounding box center [293, 237] width 22 height 9
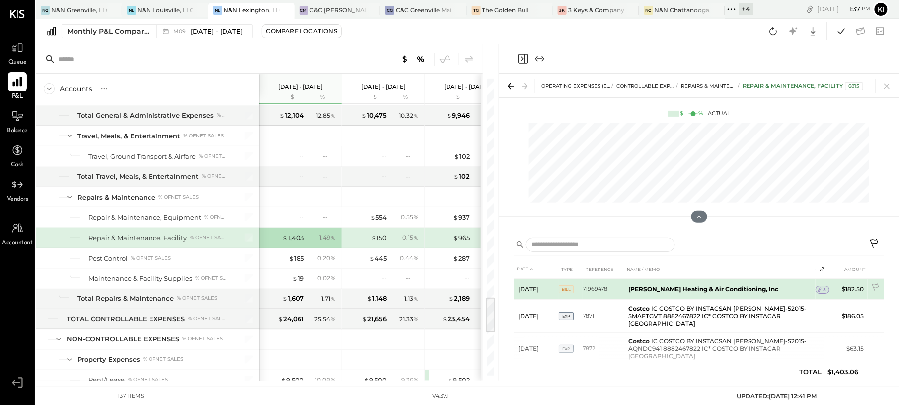
scroll to position [84, 0]
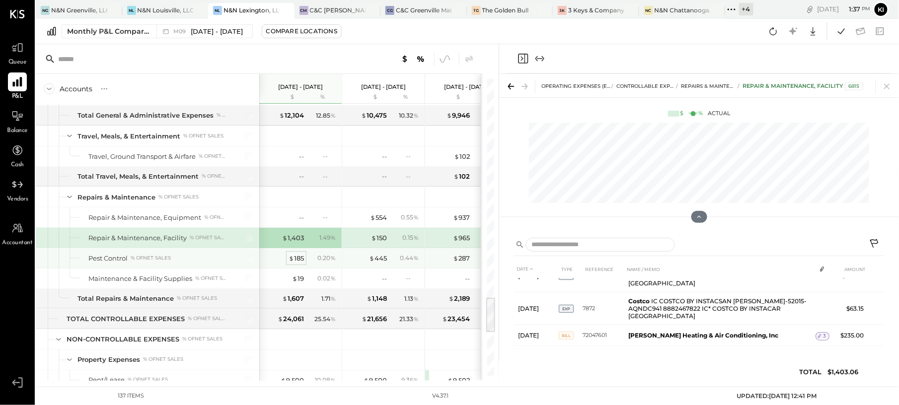
click at [296, 263] on div "$ 185" at bounding box center [295, 258] width 15 height 9
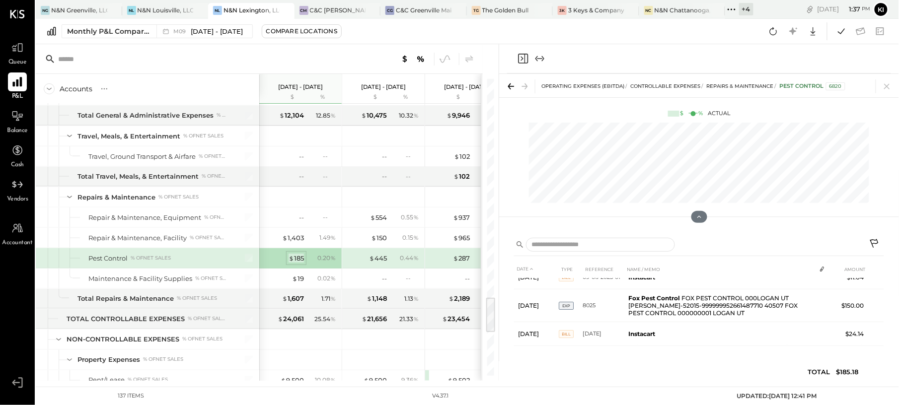
scroll to position [13, 0]
click at [292, 282] on span "$" at bounding box center [294, 279] width 5 height 8
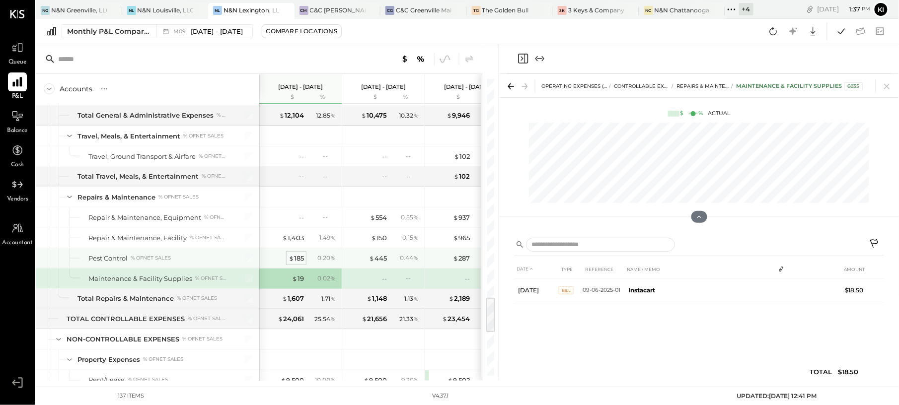
click at [294, 263] on div "$ 185" at bounding box center [295, 258] width 15 height 9
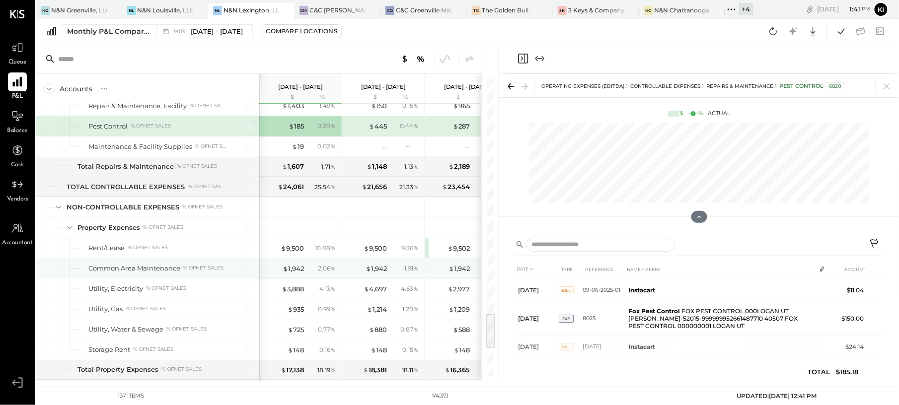
scroll to position [1986, 0]
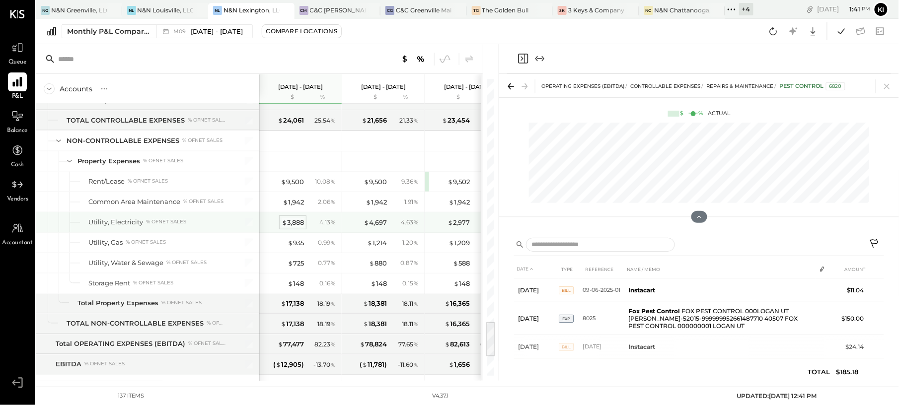
click at [298, 227] on div "$ 3,888" at bounding box center [292, 222] width 22 height 9
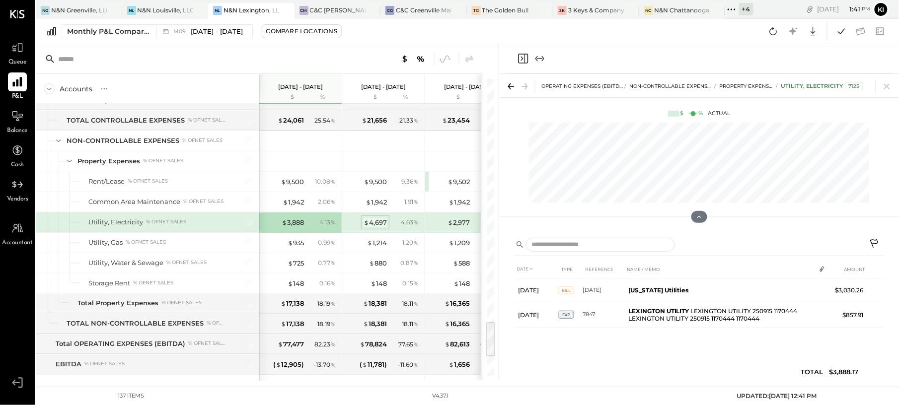
click at [377, 227] on div "$ 4,697" at bounding box center [374, 222] width 23 height 9
click at [293, 227] on div "$ 3,888" at bounding box center [292, 222] width 22 height 9
click at [298, 248] on div "$ 935" at bounding box center [295, 242] width 16 height 9
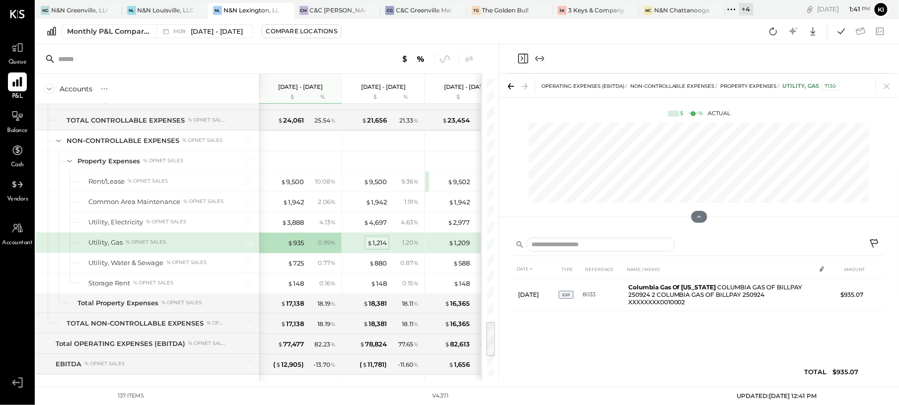
click at [386, 248] on div "$ 1,214" at bounding box center [377, 242] width 20 height 9
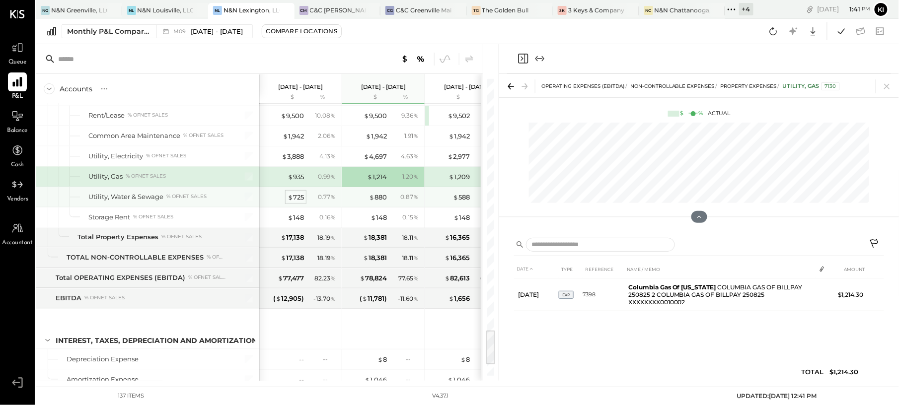
click at [298, 202] on div "$ 725" at bounding box center [295, 197] width 16 height 9
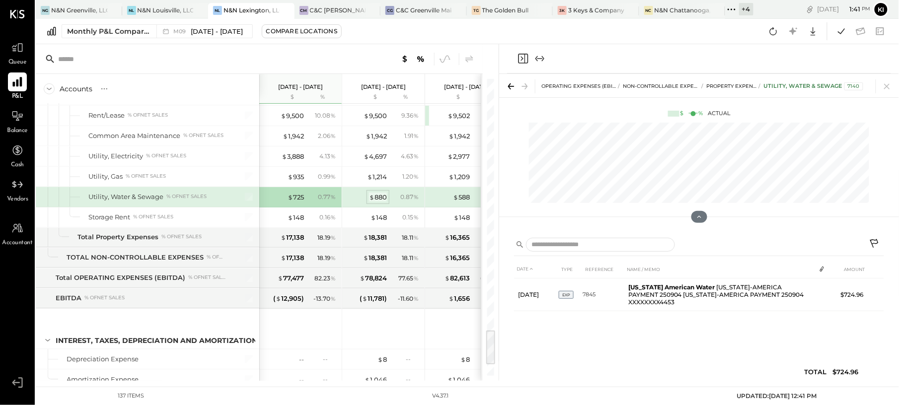
click at [377, 202] on div "$ 880" at bounding box center [378, 197] width 18 height 9
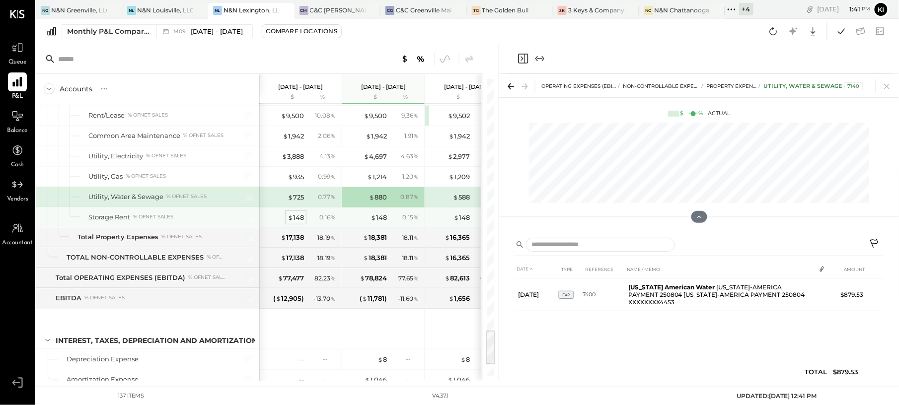
click at [296, 222] on div "$ 148" at bounding box center [295, 217] width 16 height 9
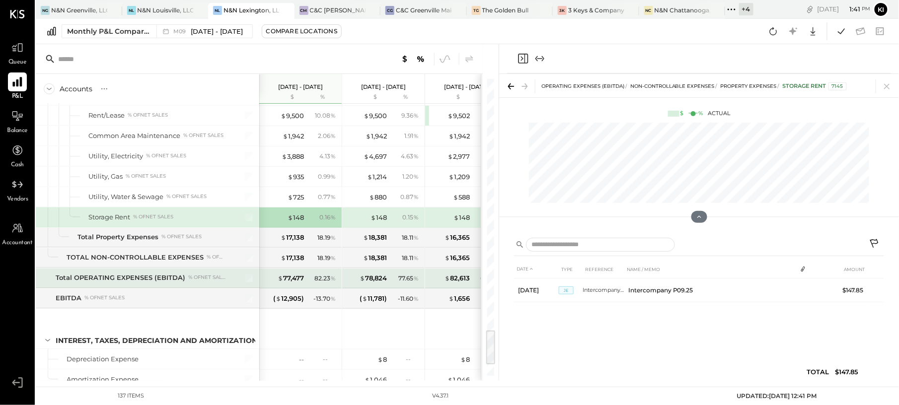
scroll to position [2145, 0]
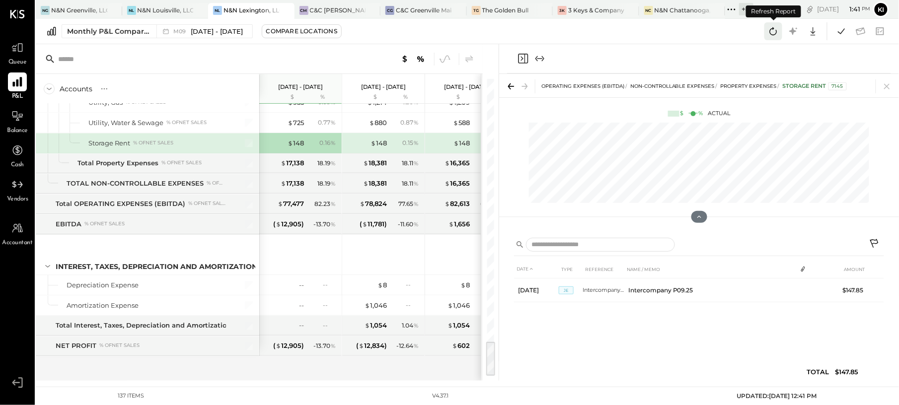
click at [769, 34] on icon at bounding box center [772, 31] width 13 height 13
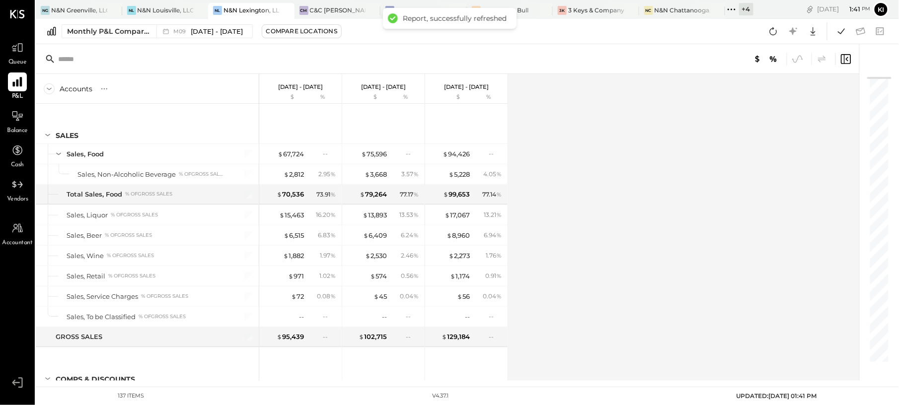
scroll to position [2034, 0]
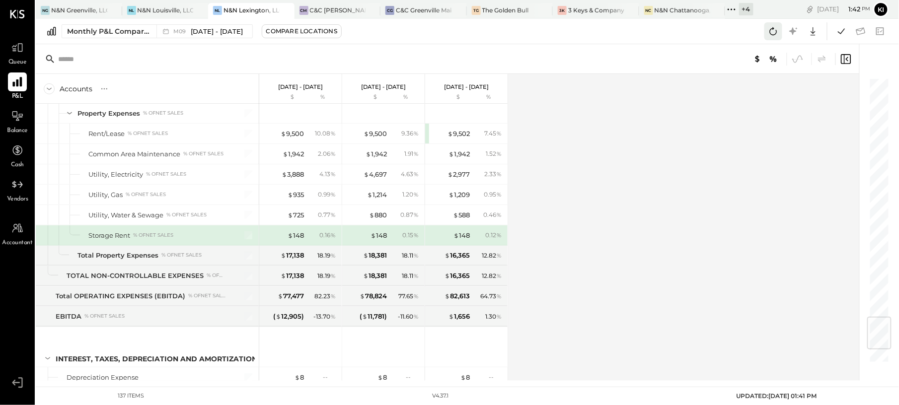
click at [777, 32] on icon at bounding box center [772, 31] width 13 height 13
click at [15, 114] on icon at bounding box center [17, 116] width 13 height 13
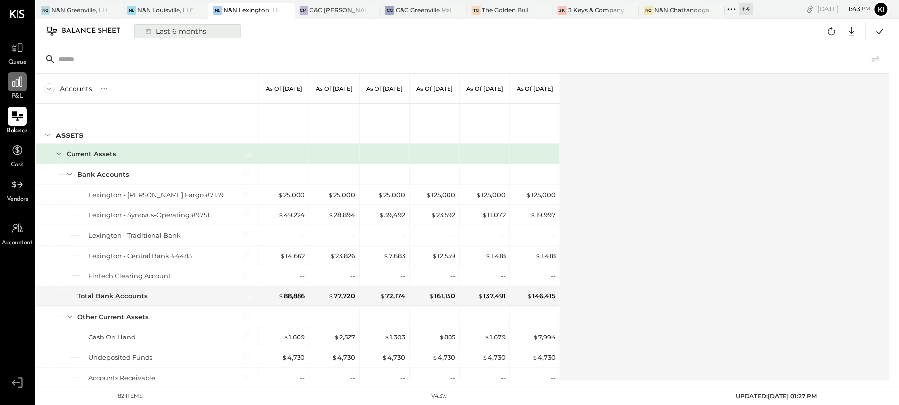
click at [217, 36] on button "Last 6 months" at bounding box center [187, 31] width 107 height 14
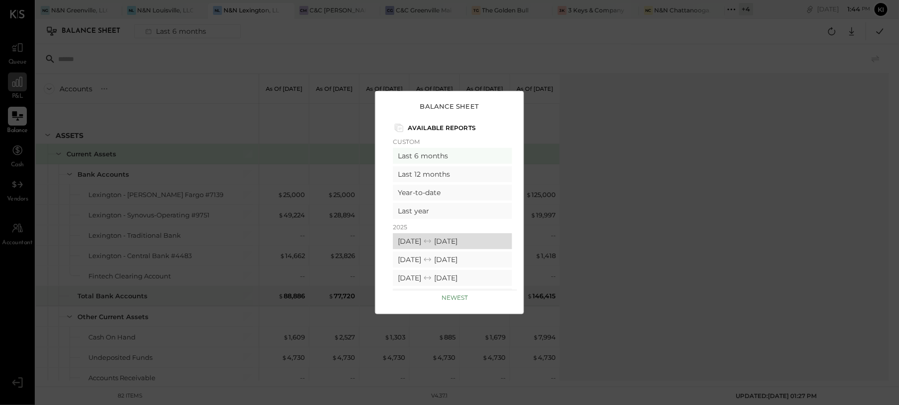
click at [423, 237] on div "[DATE] [DATE]" at bounding box center [452, 241] width 119 height 16
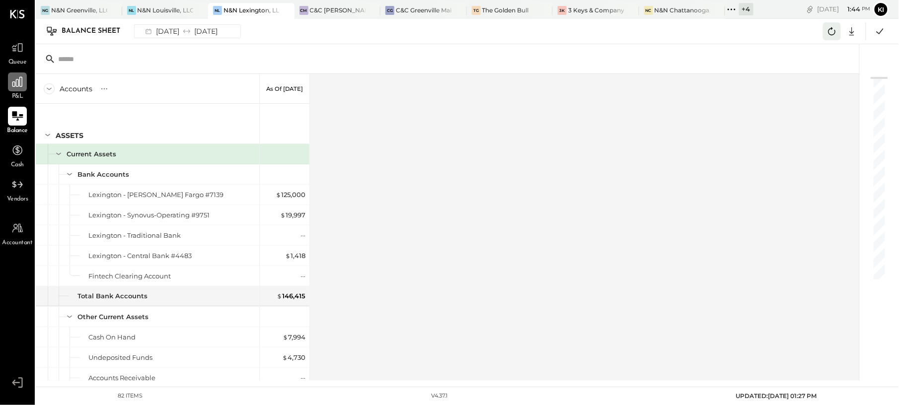
click at [830, 35] on icon at bounding box center [831, 31] width 13 height 13
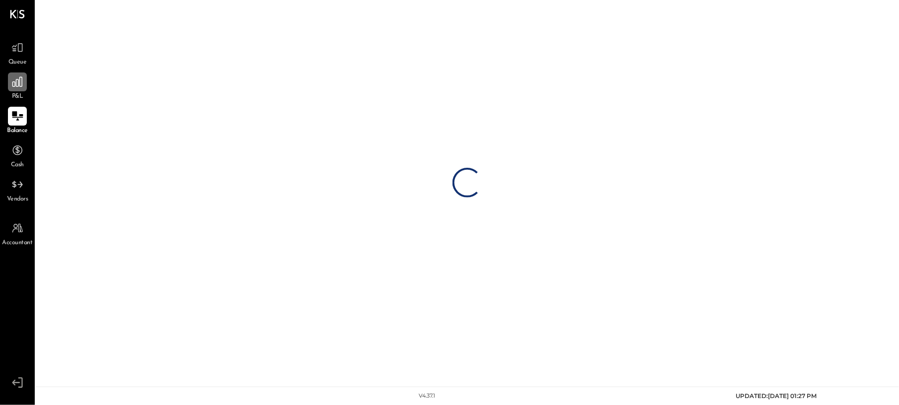
click at [8, 106] on li "Queue P&L Balance Cash Vendors" at bounding box center [17, 121] width 34 height 166
click at [18, 82] on icon at bounding box center [17, 82] width 10 height 10
click at [18, 111] on icon at bounding box center [17, 116] width 13 height 13
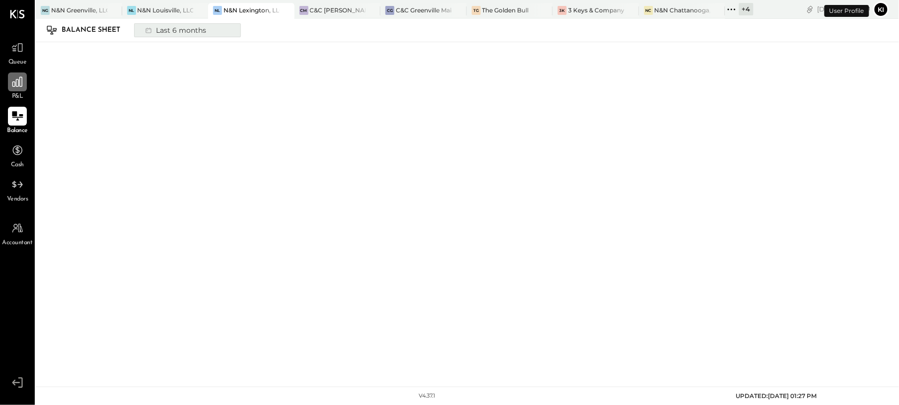
click at [161, 28] on div "Last 6 months" at bounding box center [174, 30] width 70 height 13
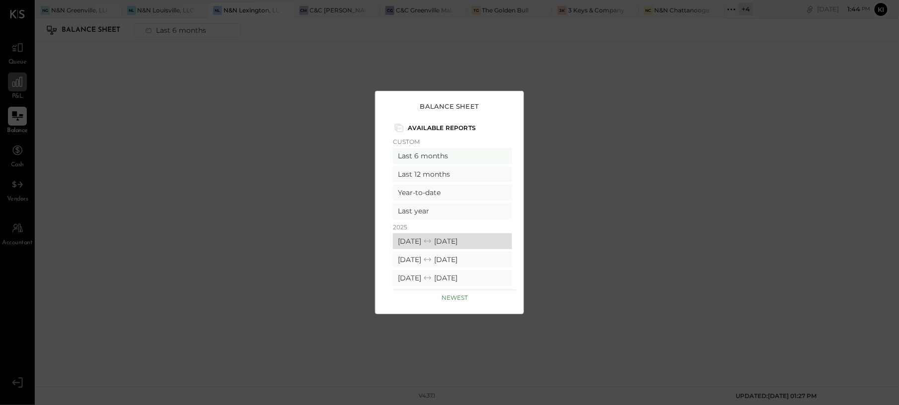
click at [426, 239] on div "[DATE] [DATE]" at bounding box center [452, 241] width 119 height 16
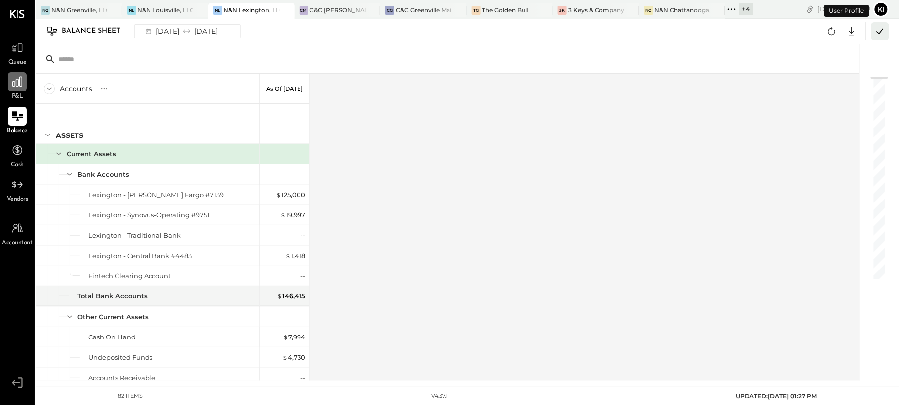
click at [886, 34] on icon at bounding box center [879, 31] width 13 height 13
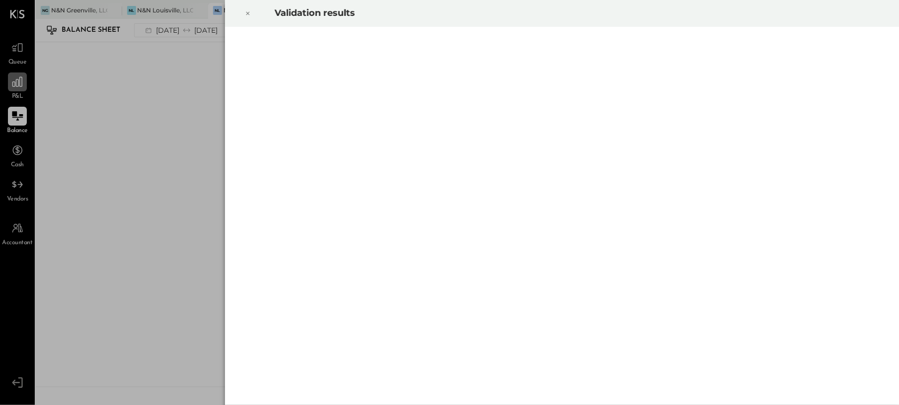
click at [248, 12] on icon at bounding box center [248, 13] width 6 height 12
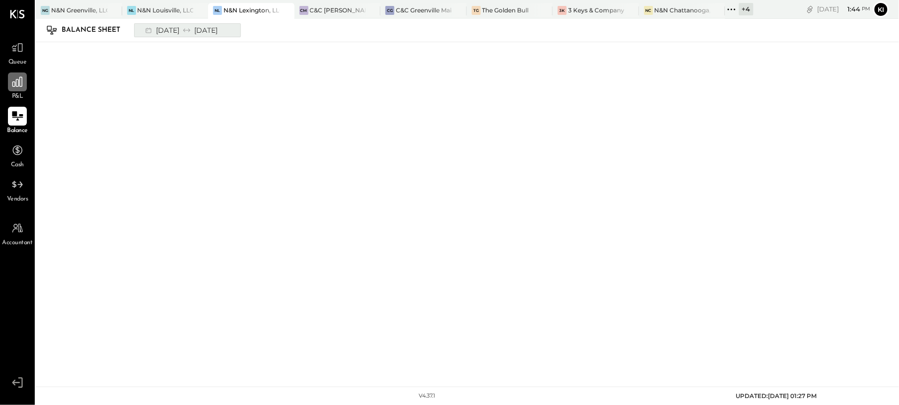
click at [158, 27] on div "[DATE] [DATE]" at bounding box center [180, 30] width 82 height 13
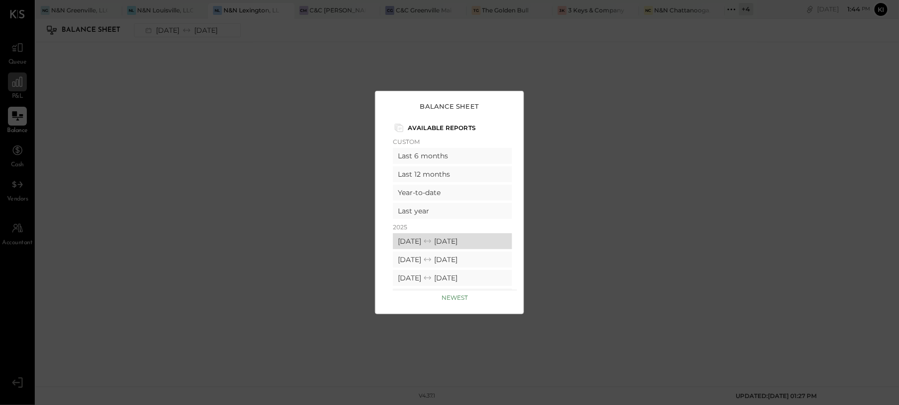
click at [451, 239] on div "[DATE] [DATE]" at bounding box center [452, 241] width 119 height 16
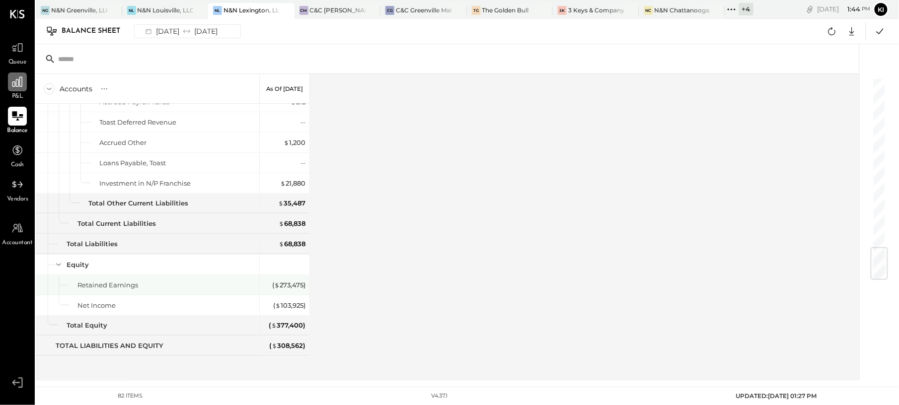
scroll to position [1097, 0]
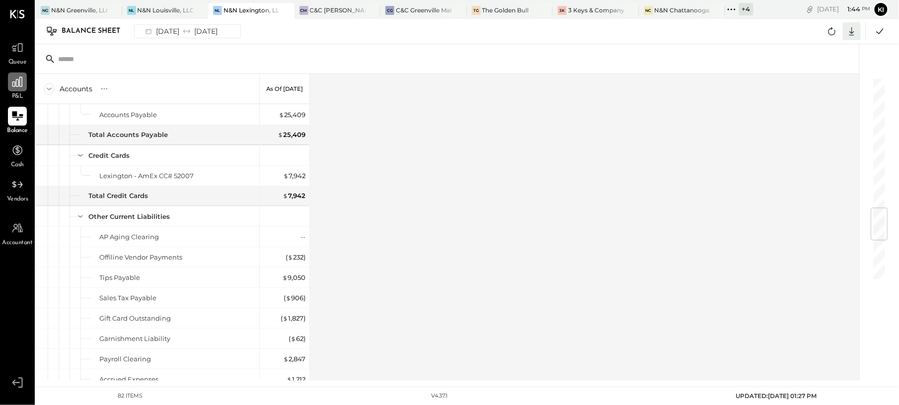
click at [851, 28] on icon at bounding box center [851, 31] width 13 height 13
click at [806, 46] on link "CSV" at bounding box center [820, 47] width 79 height 21
click at [16, 82] on icon at bounding box center [17, 81] width 13 height 13
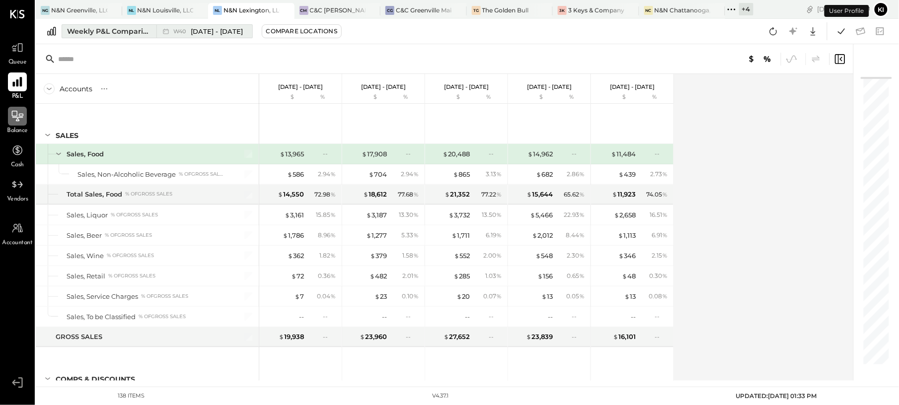
click at [157, 30] on div "W40 [DATE] - [DATE]" at bounding box center [201, 31] width 91 height 13
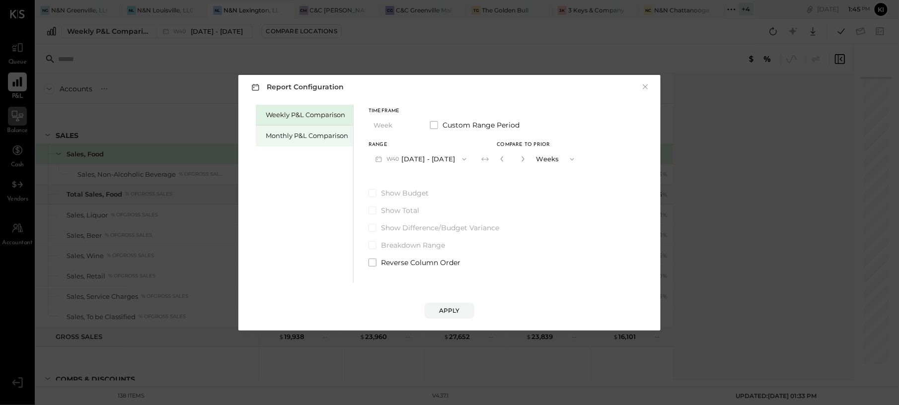
click at [291, 134] on div "Monthly P&L Comparison" at bounding box center [307, 135] width 82 height 9
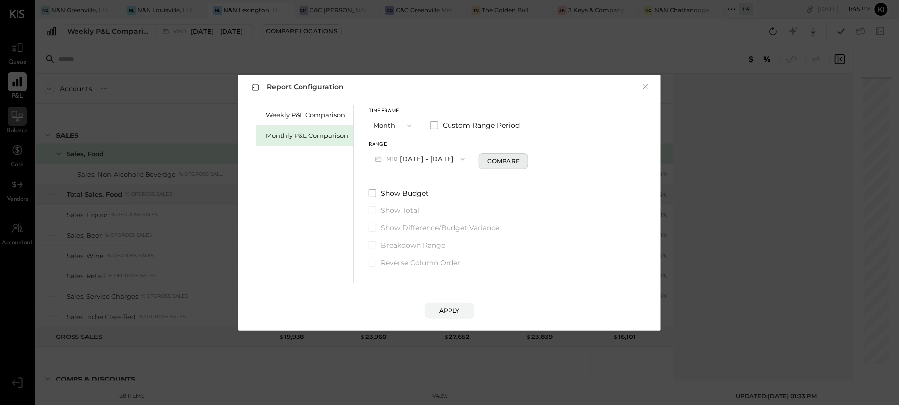
click at [501, 162] on div "Compare" at bounding box center [503, 161] width 32 height 8
click at [437, 162] on button "M10 [DATE] - [DATE]" at bounding box center [419, 159] width 103 height 18
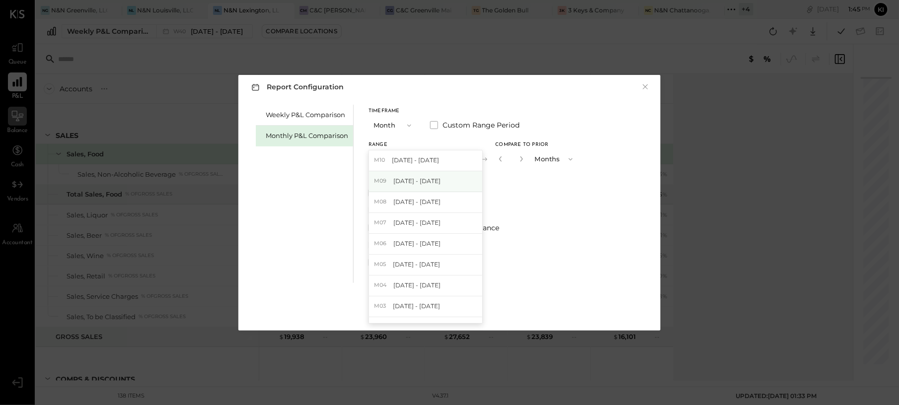
click at [419, 183] on span "[DATE] - [DATE]" at bounding box center [416, 181] width 47 height 8
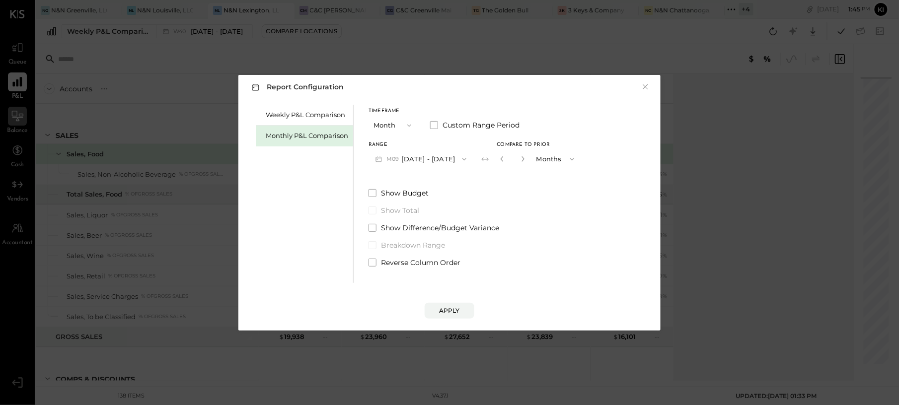
click at [288, 130] on div "Monthly P&L Comparison" at bounding box center [304, 136] width 97 height 21
click at [389, 151] on button "M10 [DATE] - [DATE]" at bounding box center [419, 159] width 103 height 18
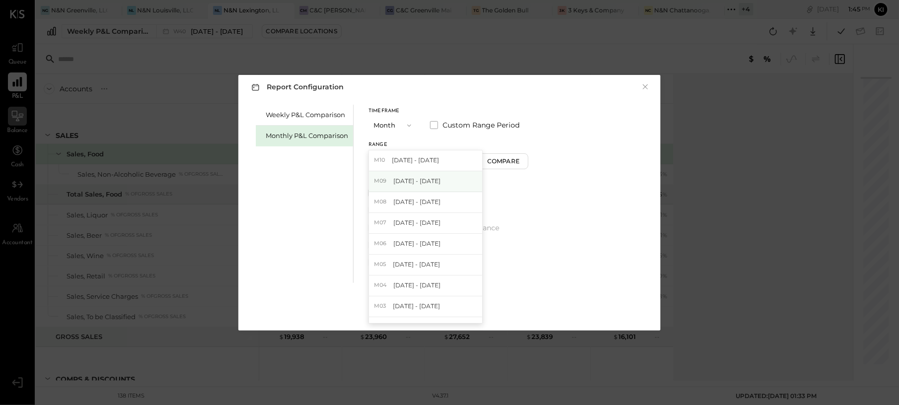
click at [420, 186] on div "M09 [DATE] - [DATE]" at bounding box center [425, 181] width 113 height 21
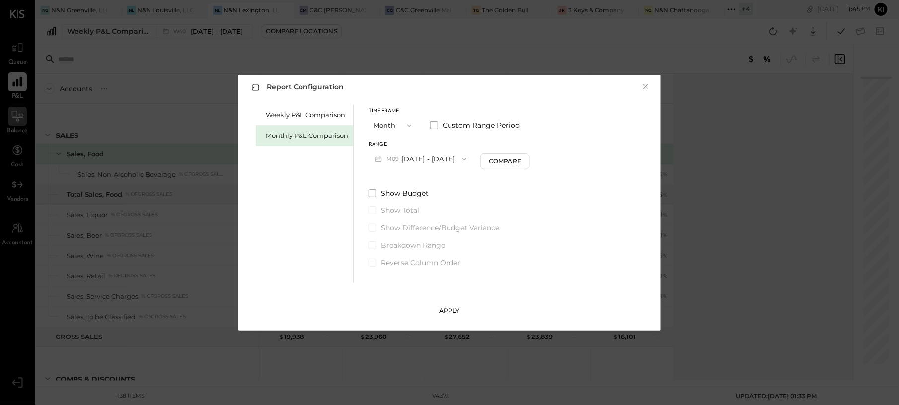
click at [457, 304] on button "Apply" at bounding box center [449, 311] width 50 height 16
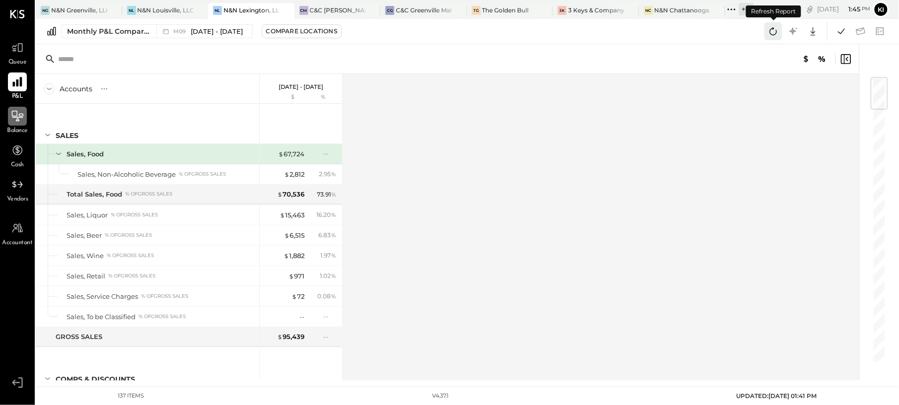
click at [765, 29] on button at bounding box center [773, 31] width 18 height 18
click at [767, 28] on icon at bounding box center [772, 31] width 13 height 13
click at [777, 32] on icon at bounding box center [772, 31] width 13 height 13
click at [773, 26] on icon at bounding box center [772, 31] width 13 height 13
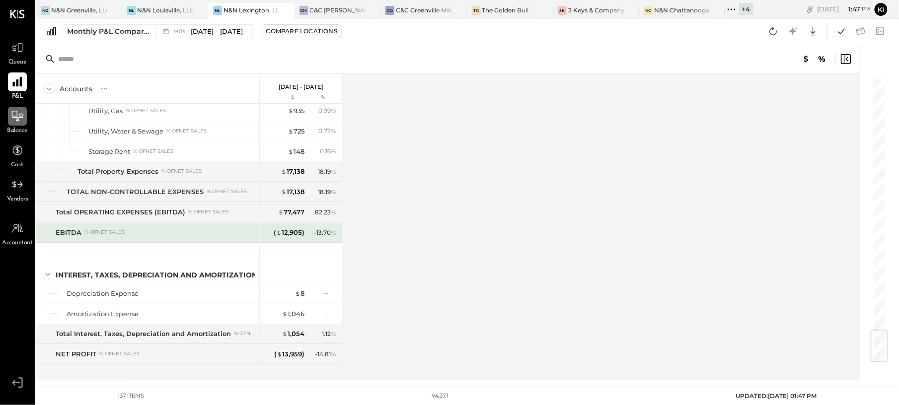
scroll to position [2145, 0]
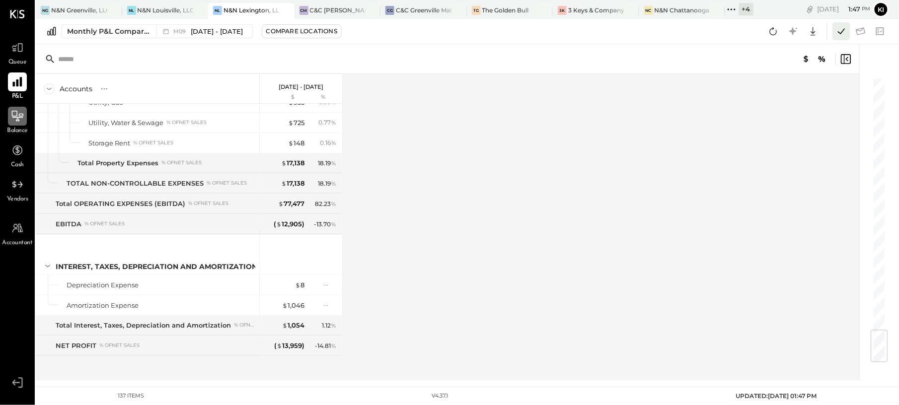
click at [840, 36] on icon at bounding box center [840, 31] width 13 height 13
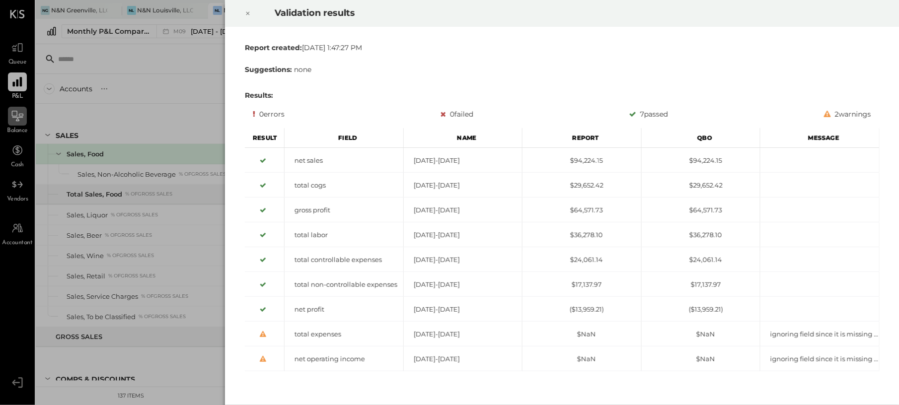
click at [249, 14] on icon at bounding box center [248, 13] width 6 height 12
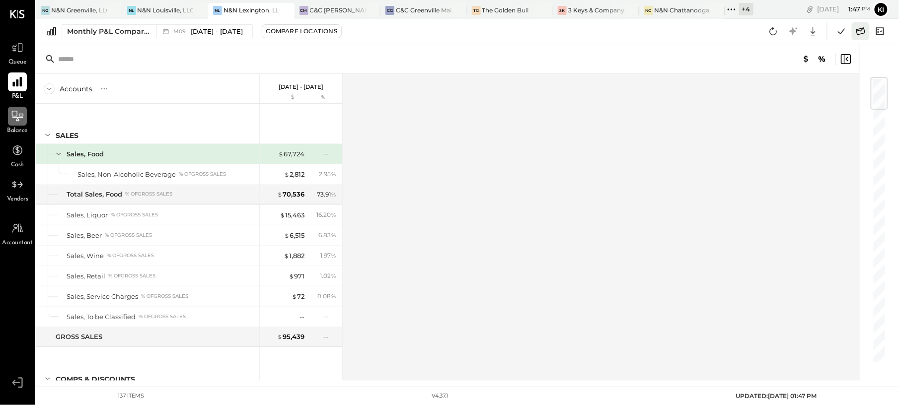
click at [862, 26] on icon at bounding box center [860, 31] width 13 height 13
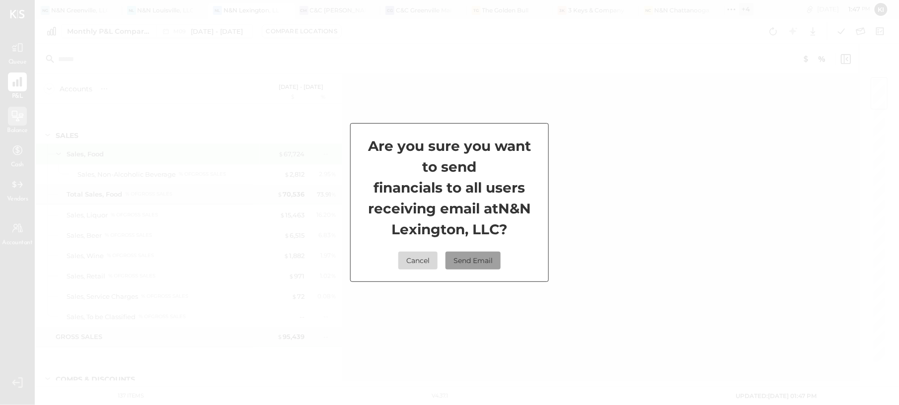
click at [456, 261] on button "Send Email" at bounding box center [472, 261] width 55 height 18
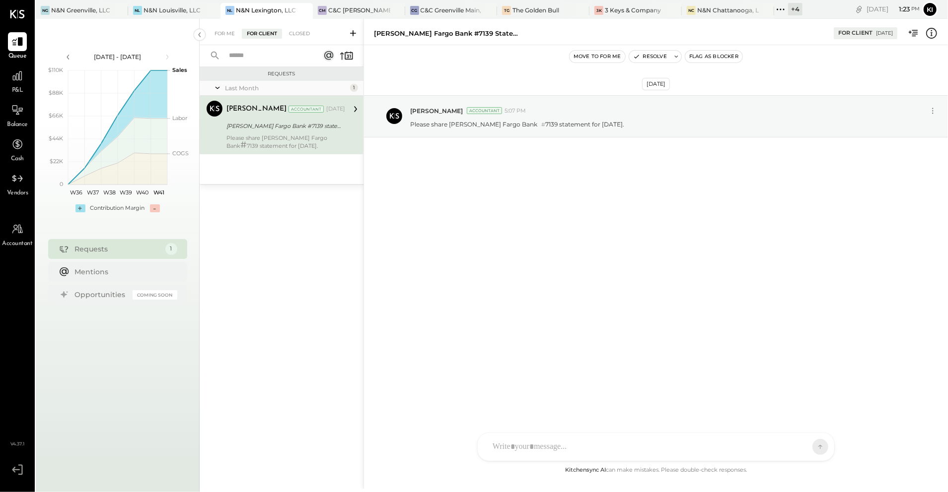
click at [491, 35] on div "[PERSON_NAME] Fargo Bank #7139 statement for [DATE]." at bounding box center [448, 33] width 149 height 9
click at [491, 36] on div "[PERSON_NAME] Fargo Bank #7139 statement for [DATE]." at bounding box center [448, 33] width 149 height 9
copy div "[PERSON_NAME] Fargo Bank #7139 statement for [DATE]."
click at [431, 120] on div "Please share [PERSON_NAME] Fargo Bank # 7139 statement for [DATE]." at bounding box center [675, 123] width 530 height 11
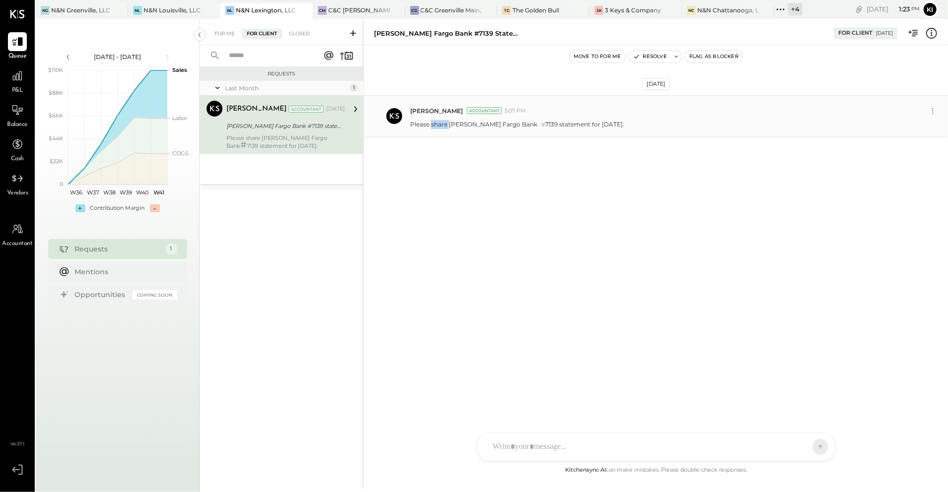
click at [431, 120] on div "Please share [PERSON_NAME] Fargo Bank # 7139 statement for [DATE]." at bounding box center [675, 123] width 530 height 11
click at [432, 120] on div "Please share [PERSON_NAME] Fargo Bank # 7139 statement for [DATE]." at bounding box center [675, 123] width 530 height 11
copy div "Please share Wells Fargo Bank # 7139 statement for Aug 2025. KC Kinjal Chauhan …"
